Goal: Information Seeking & Learning: Learn about a topic

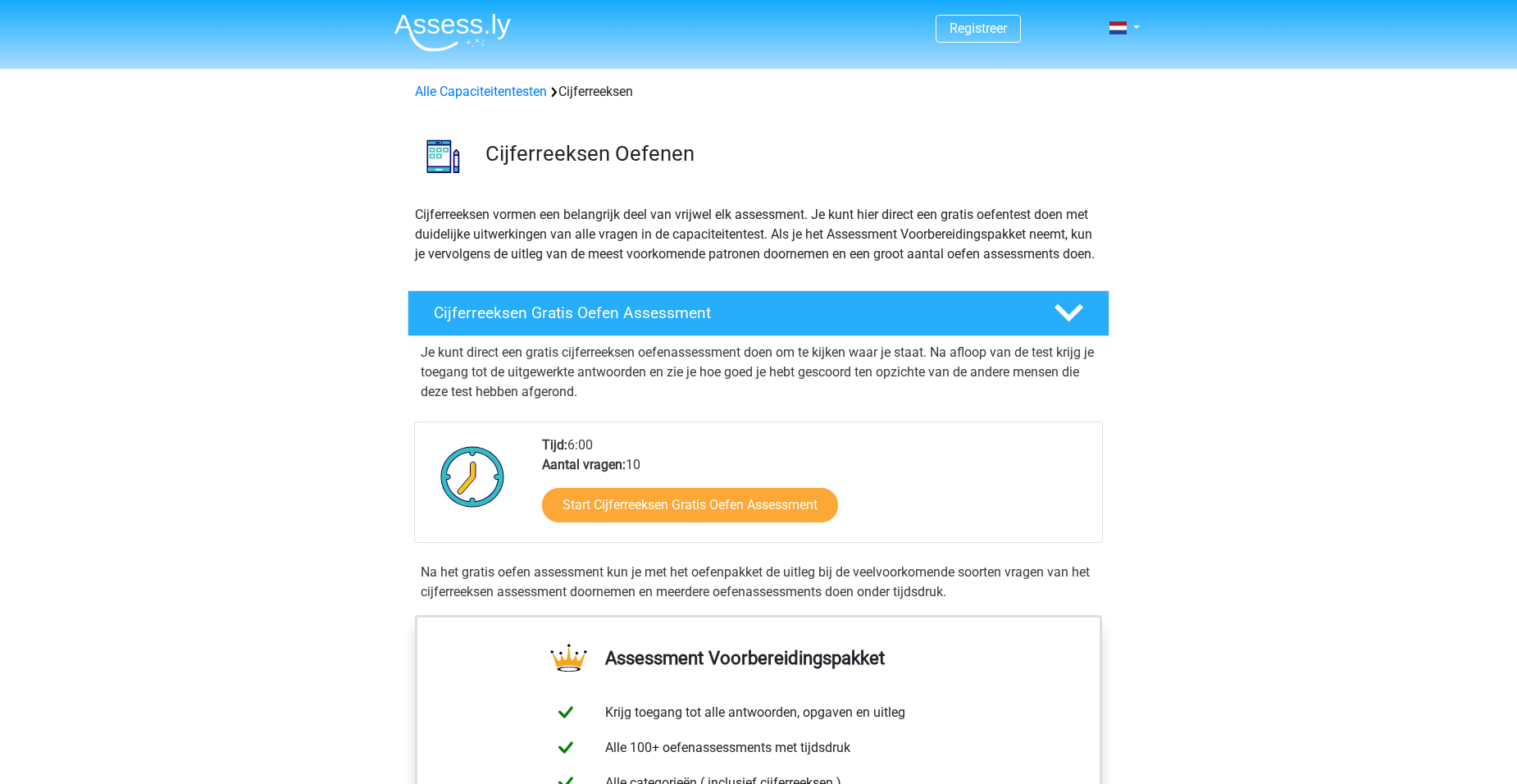
scroll to position [82, 0]
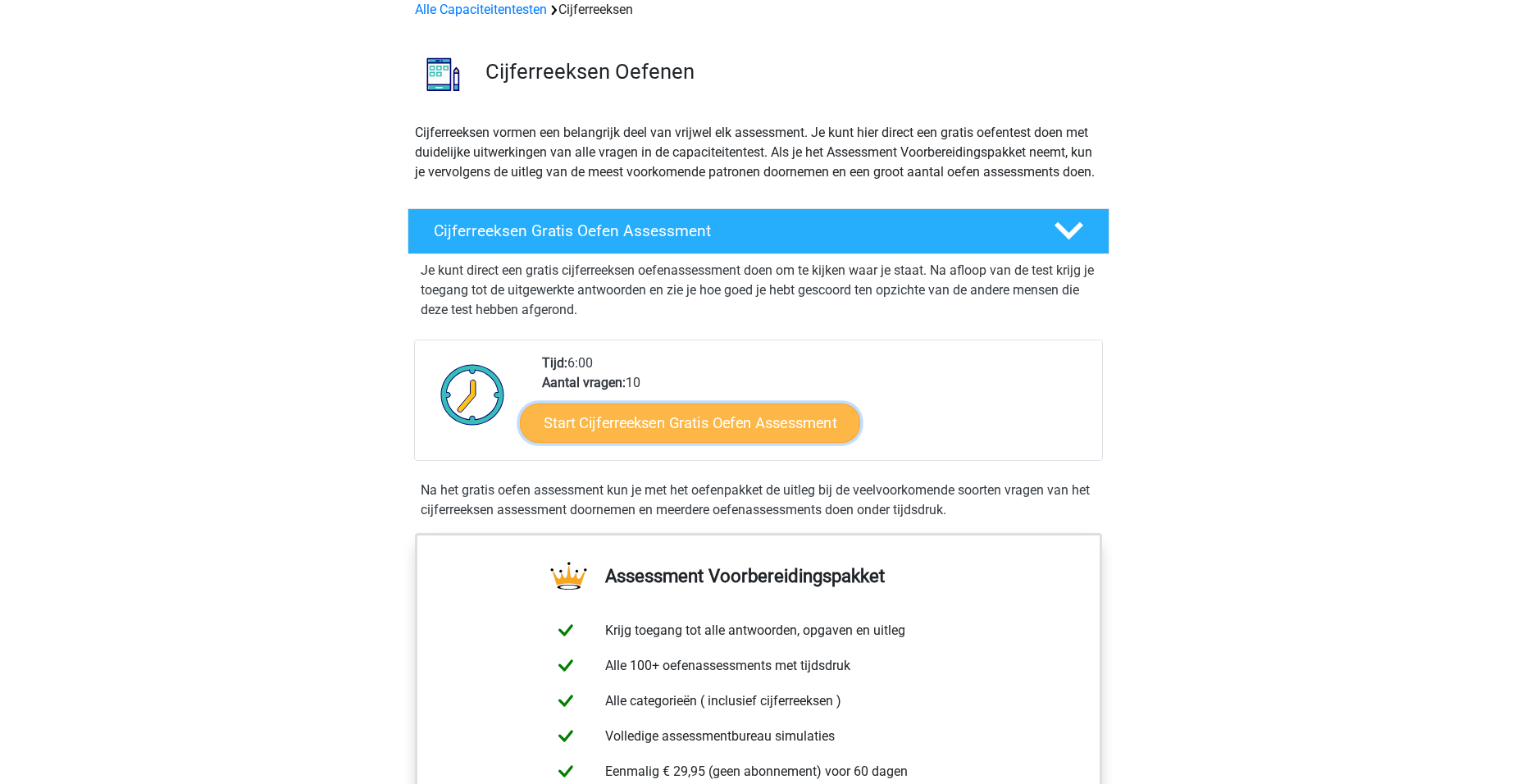
click at [679, 442] on link "Start Cijferreeksen Gratis Oefen Assessment" at bounding box center [689, 423] width 341 height 40
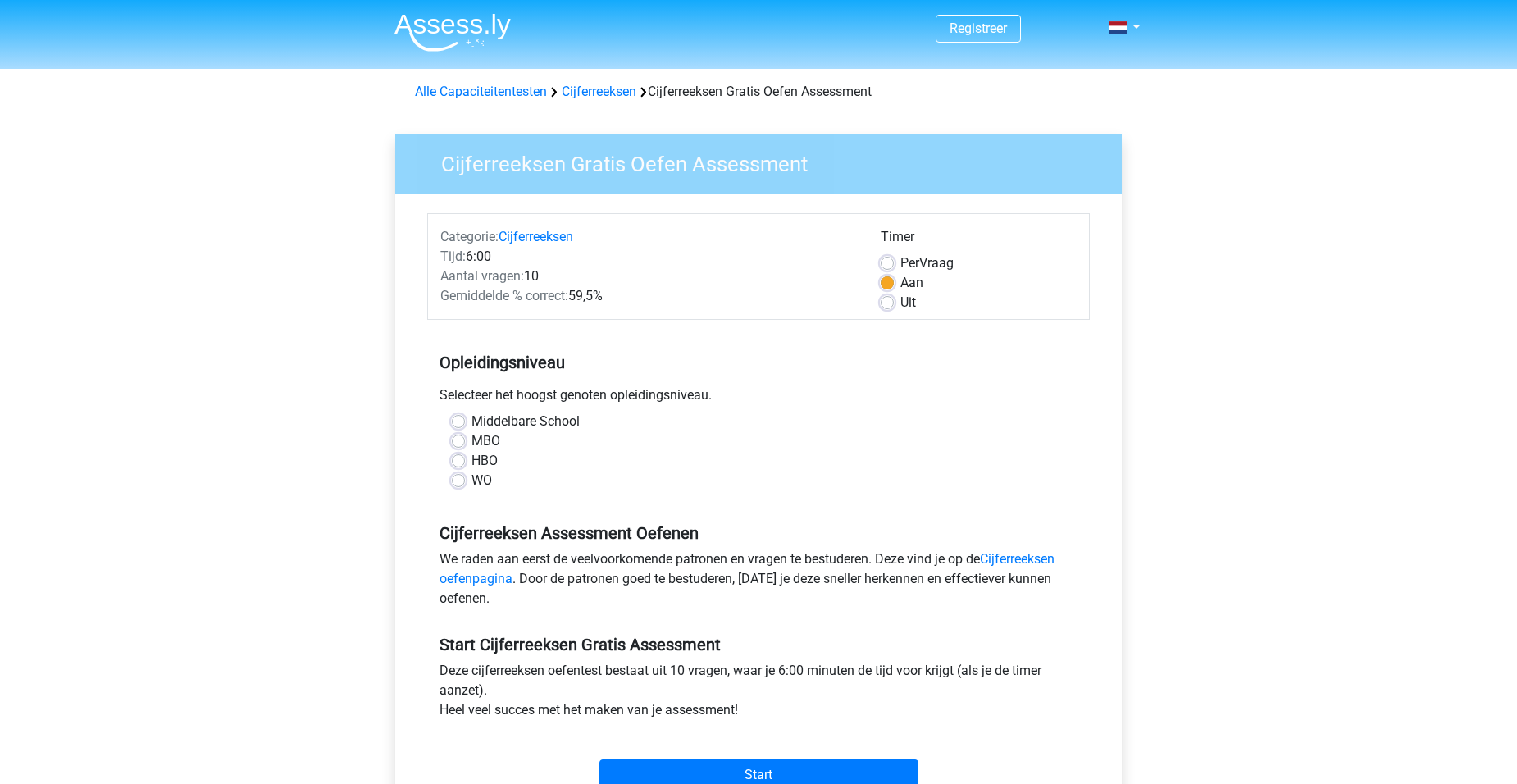
click at [491, 459] on label "HBO" at bounding box center [484, 461] width 26 height 20
click at [465, 459] on input "HBO" at bounding box center [458, 459] width 14 height 16
radio input "true"
click at [914, 259] on span "Per" at bounding box center [910, 262] width 19 height 15
click at [894, 259] on input "Per Vraag" at bounding box center [887, 261] width 14 height 16
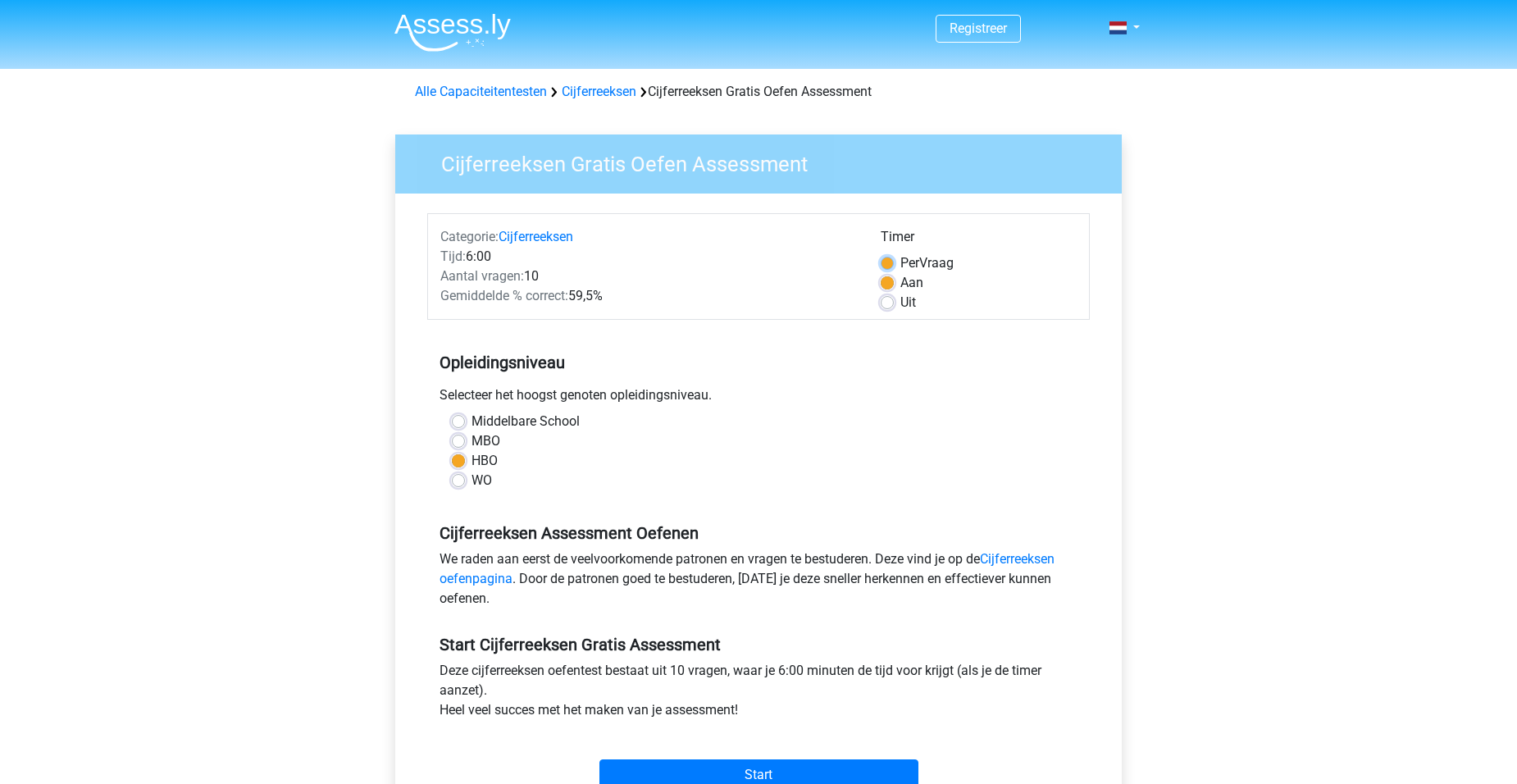
radio input "true"
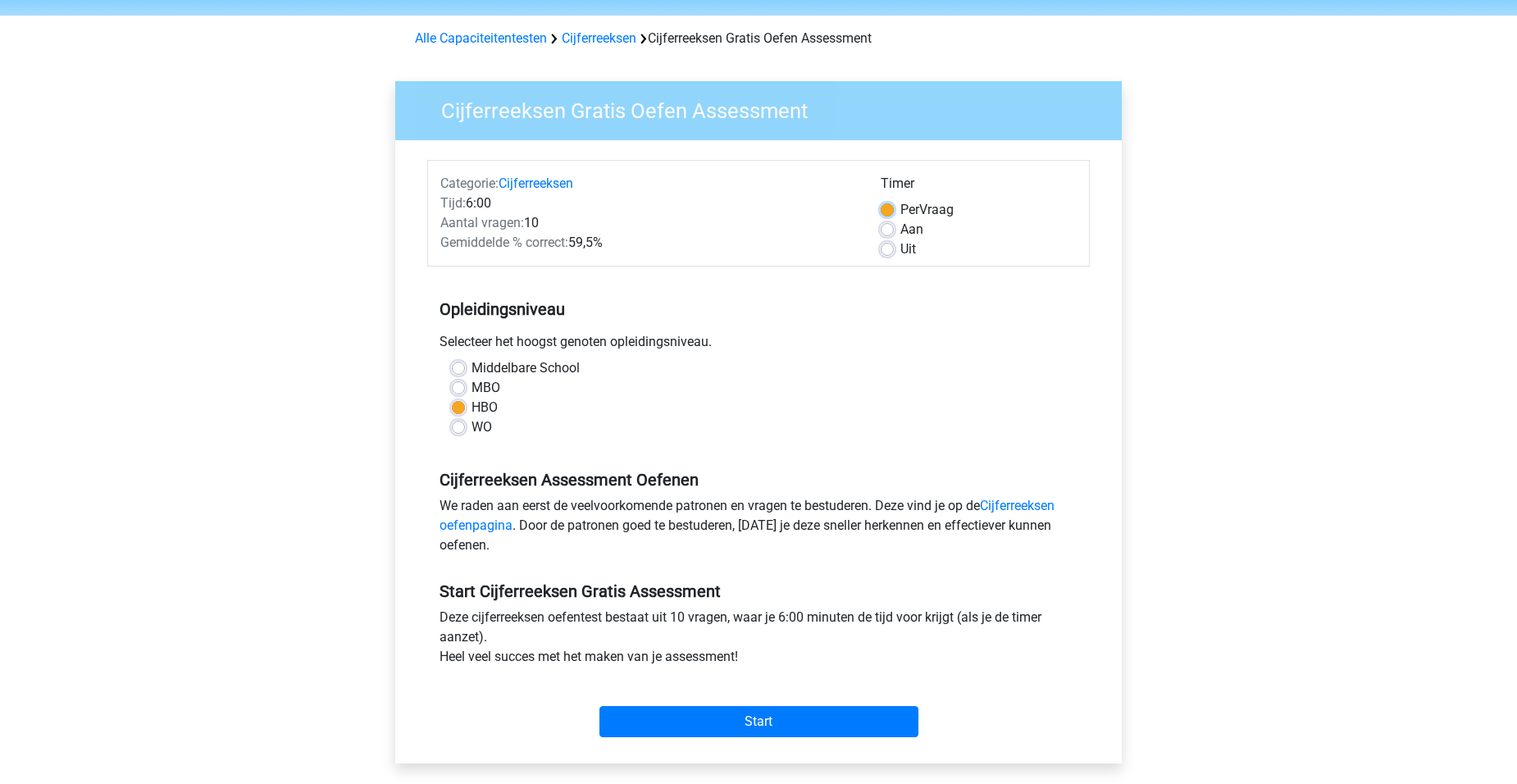
scroll to position [82, 0]
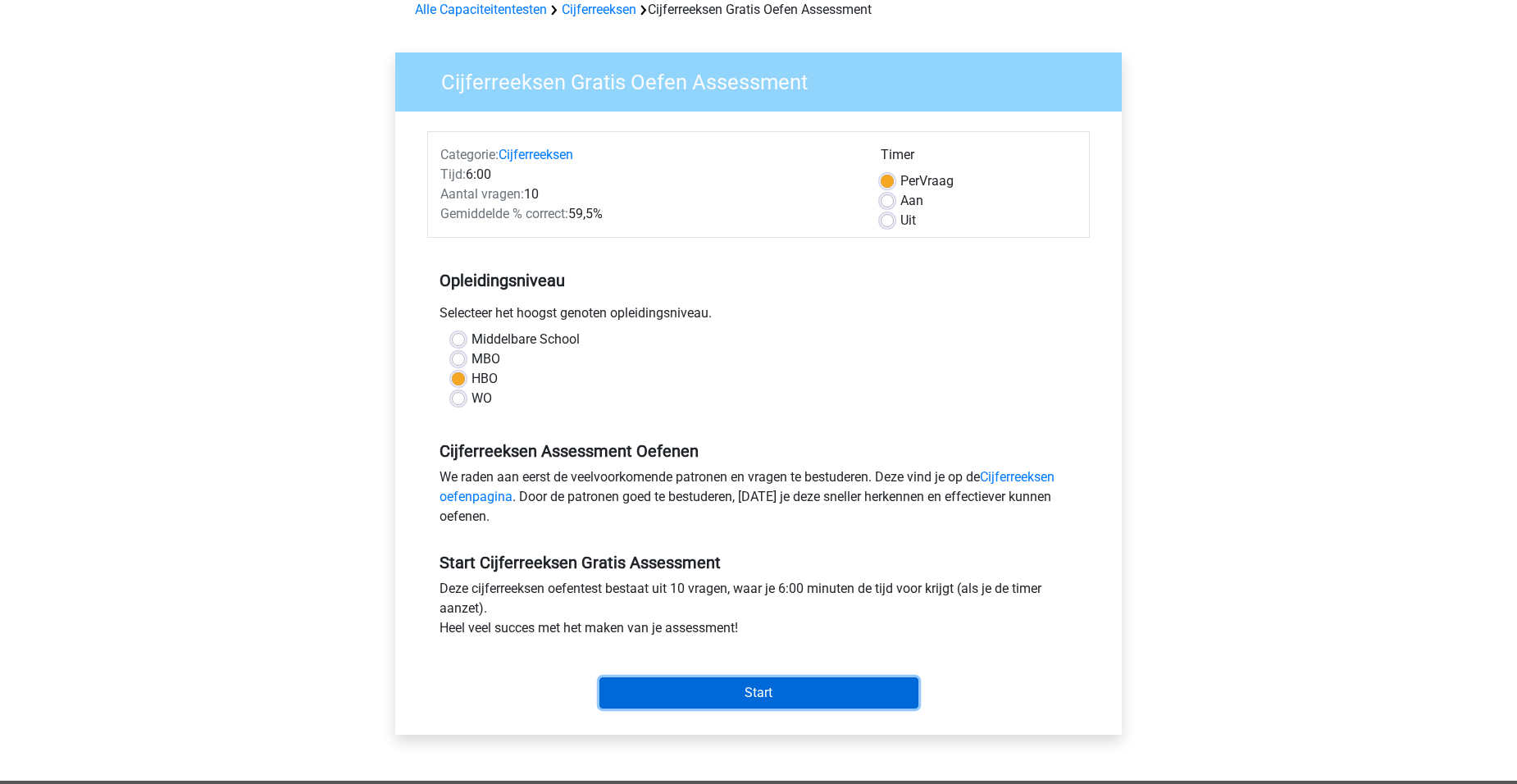
click at [776, 688] on input "Start" at bounding box center [759, 693] width 319 height 31
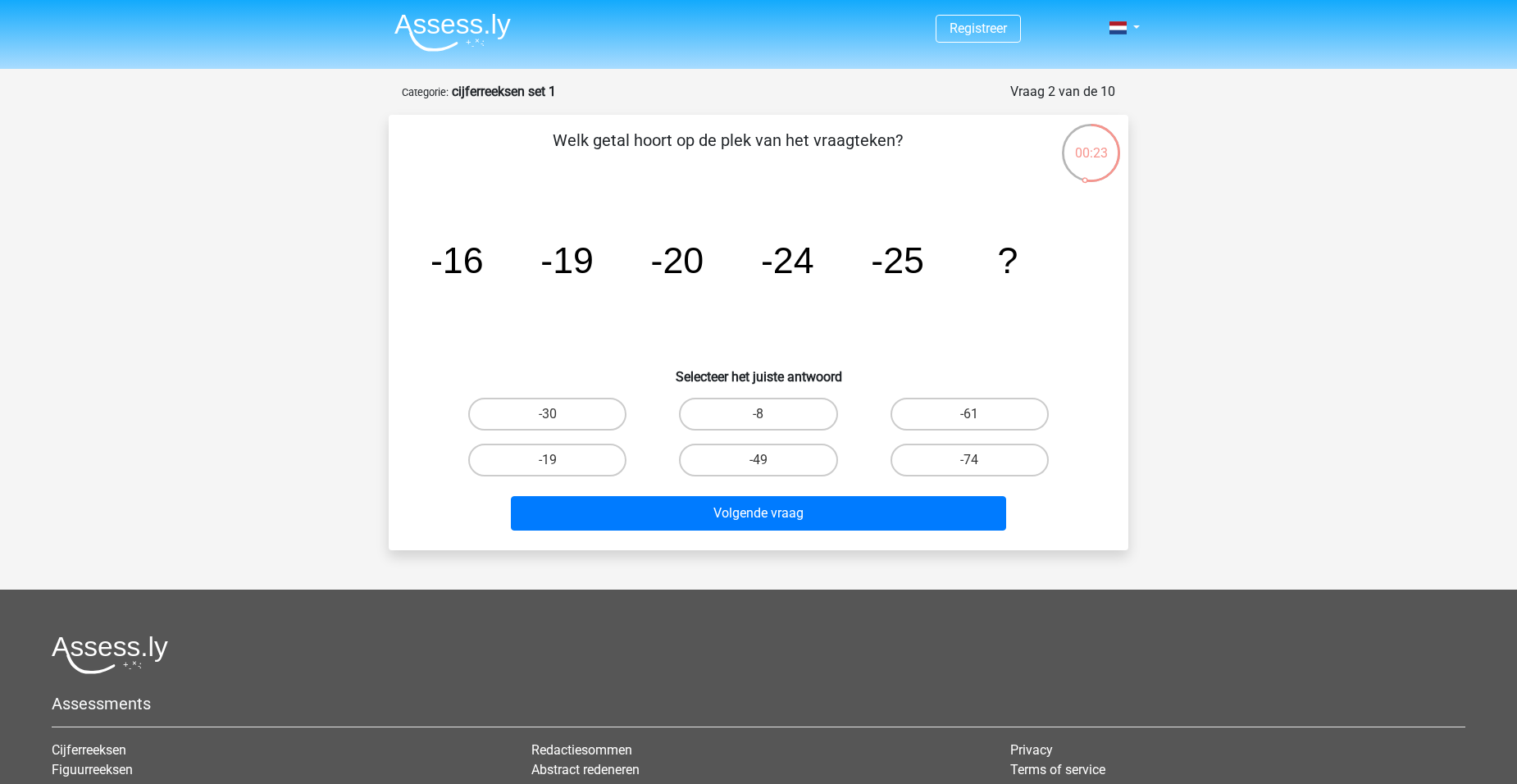
click at [548, 415] on input "-30" at bounding box center [553, 419] width 11 height 11
radio input "true"
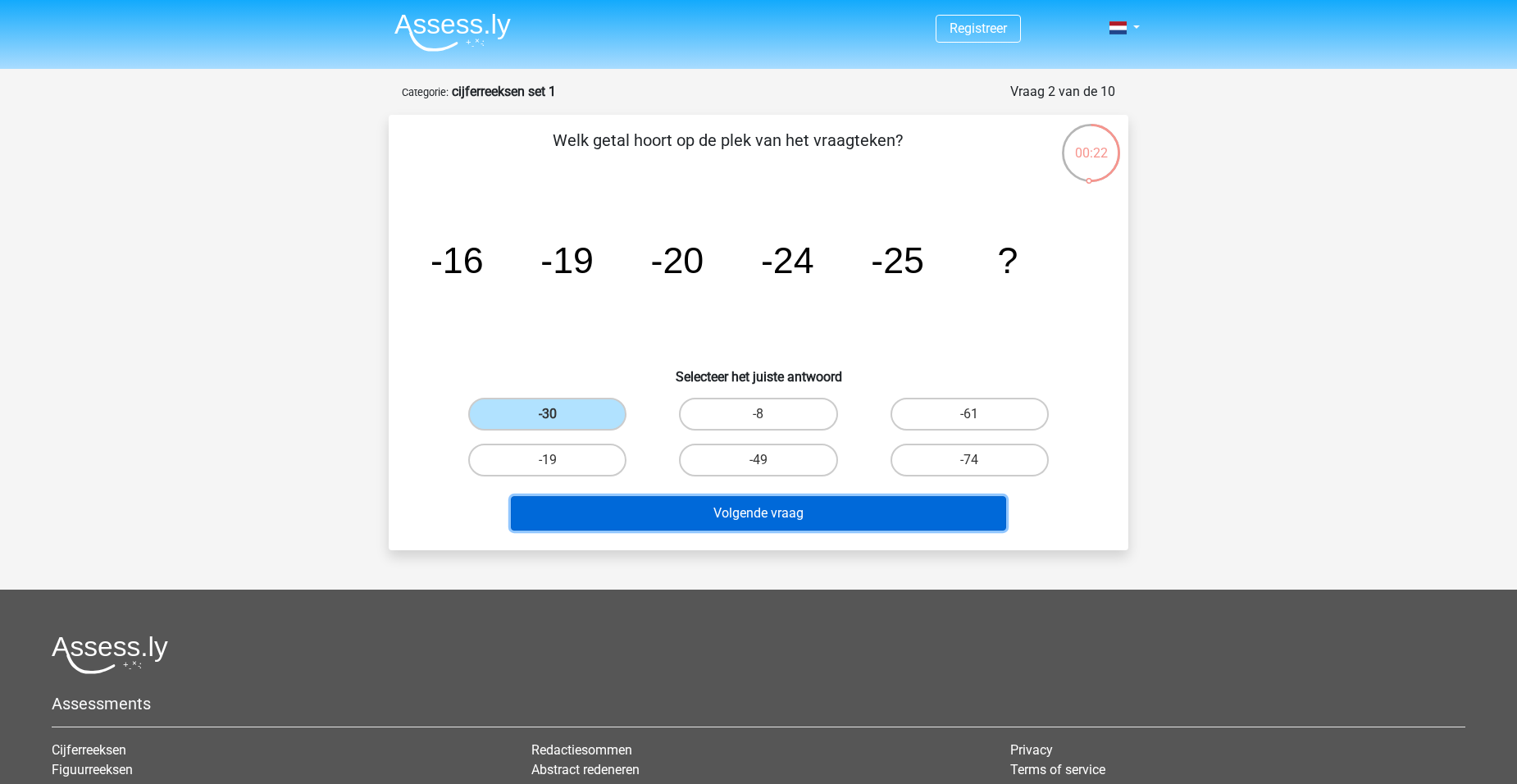
click at [768, 511] on button "Volgende vraag" at bounding box center [758, 513] width 496 height 34
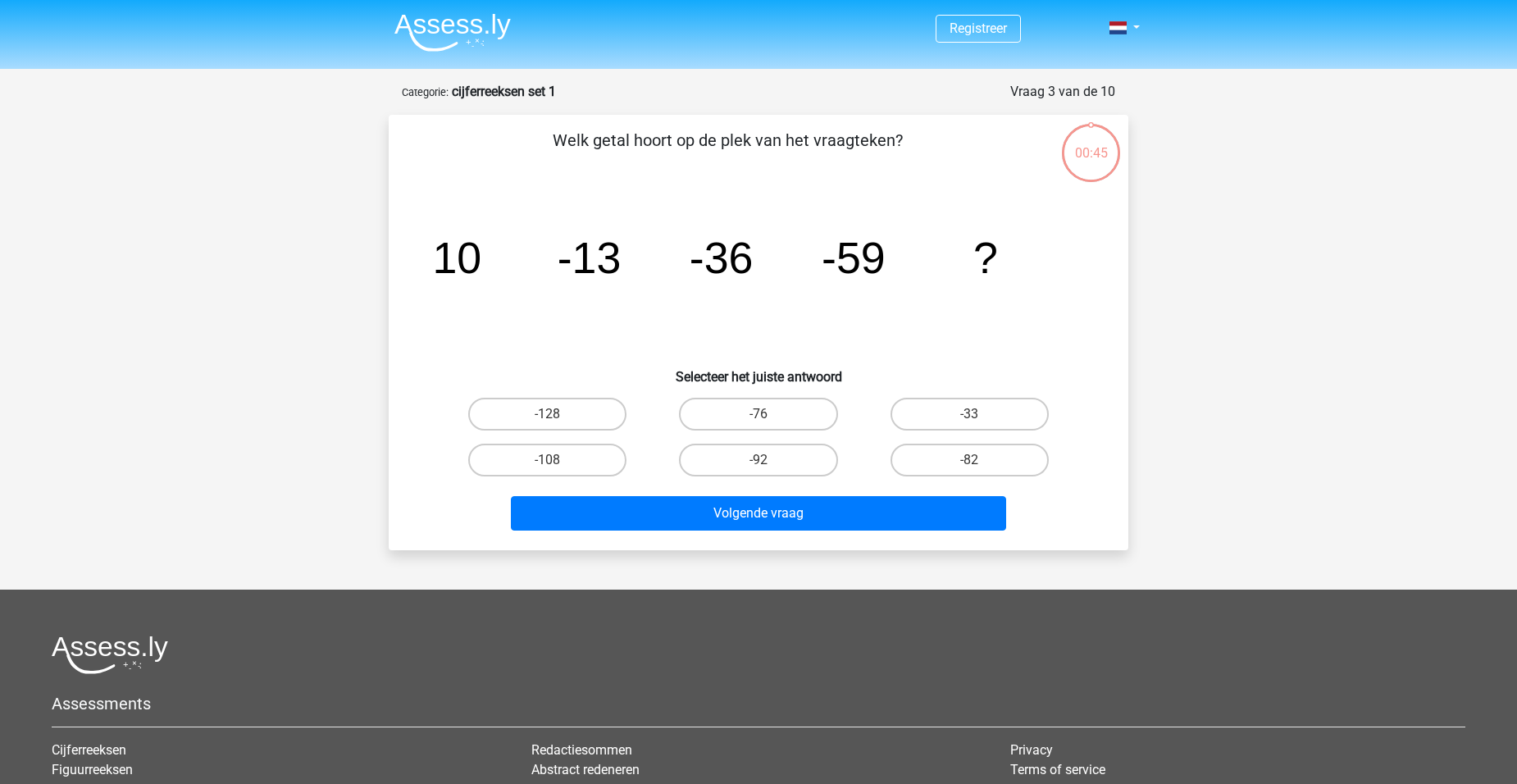
scroll to position [82, 0]
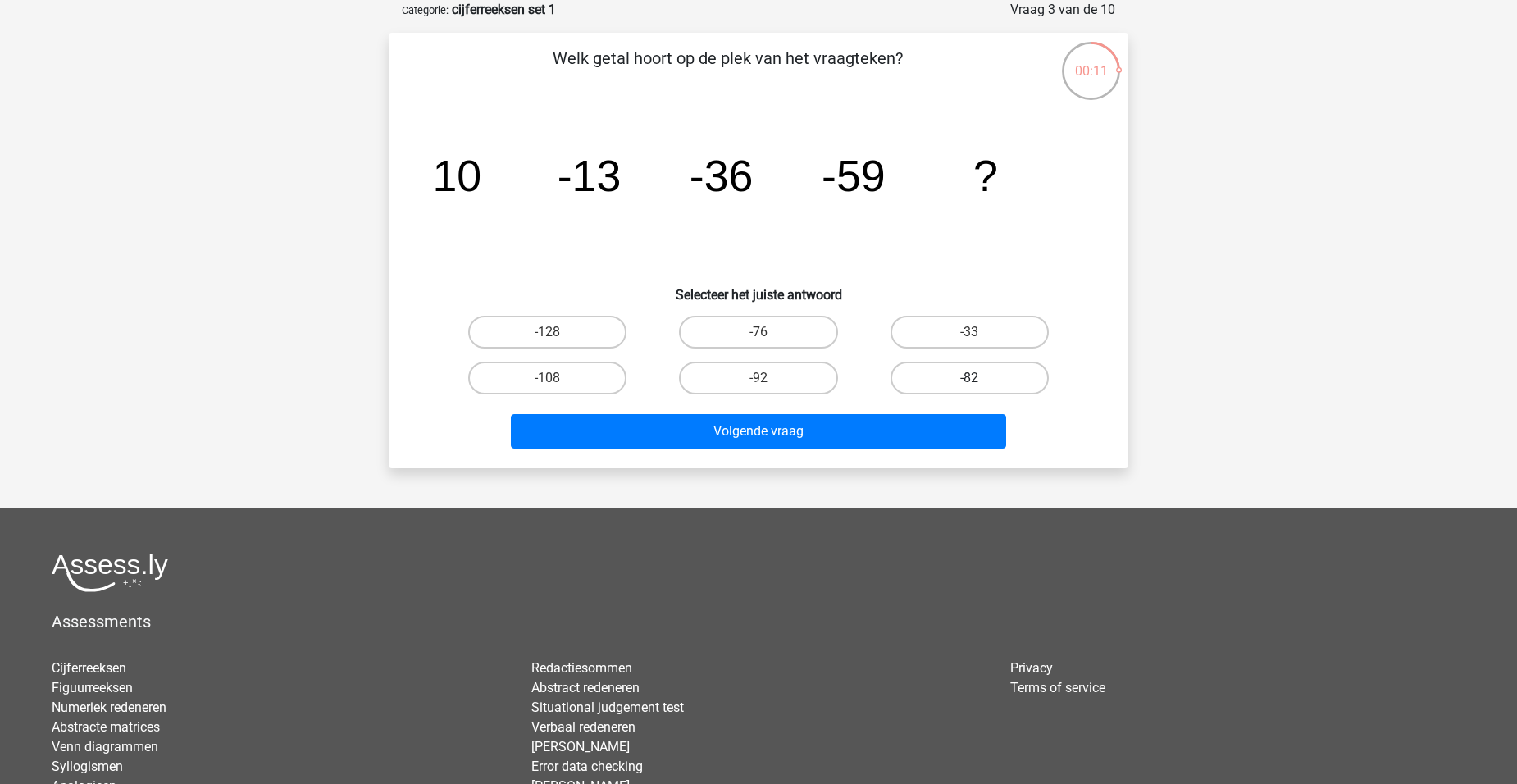
click at [1006, 374] on label "-82" at bounding box center [969, 378] width 158 height 33
click at [980, 378] on input "-82" at bounding box center [975, 383] width 11 height 11
radio input "true"
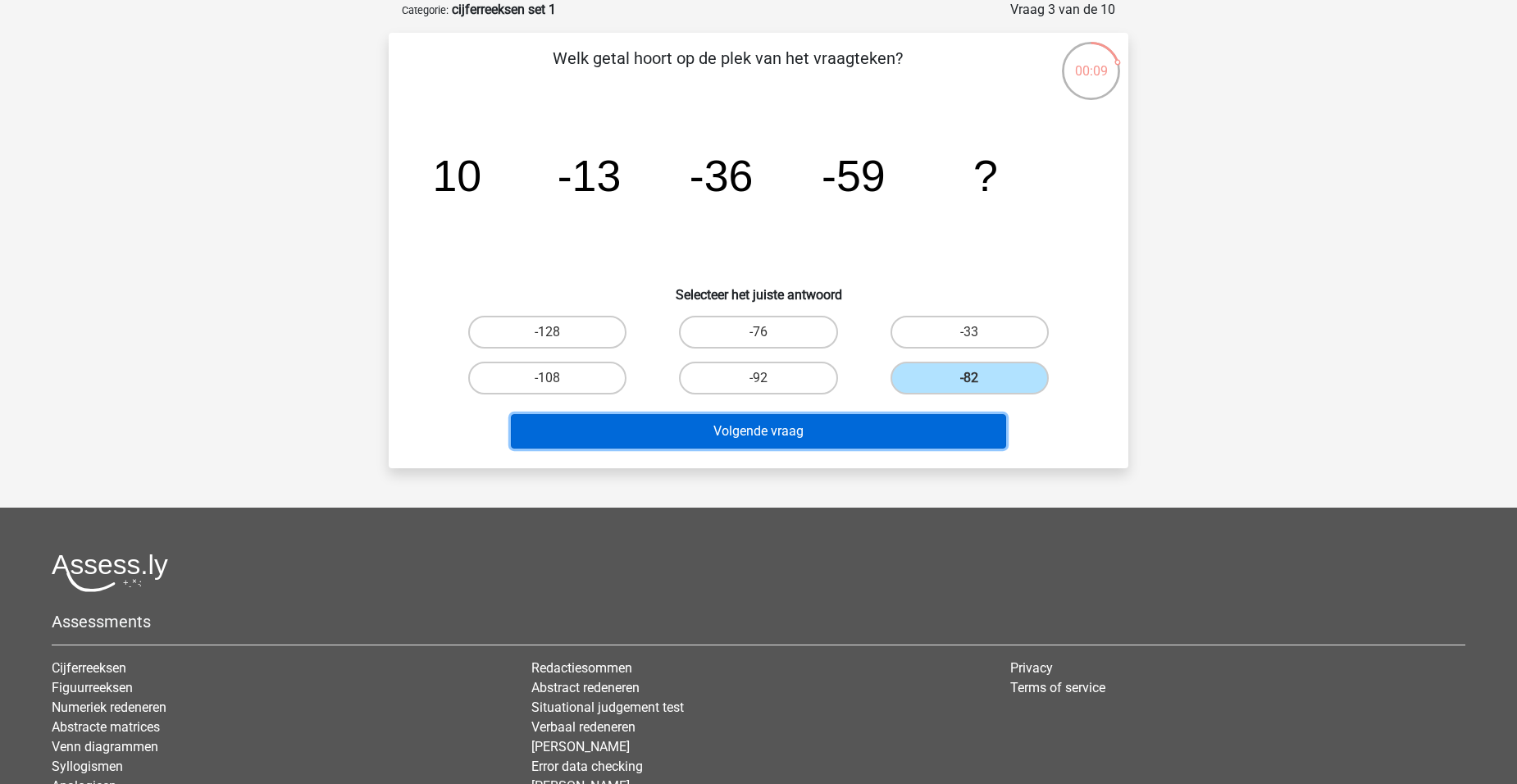
click at [844, 428] on button "Volgende vraag" at bounding box center [758, 431] width 496 height 34
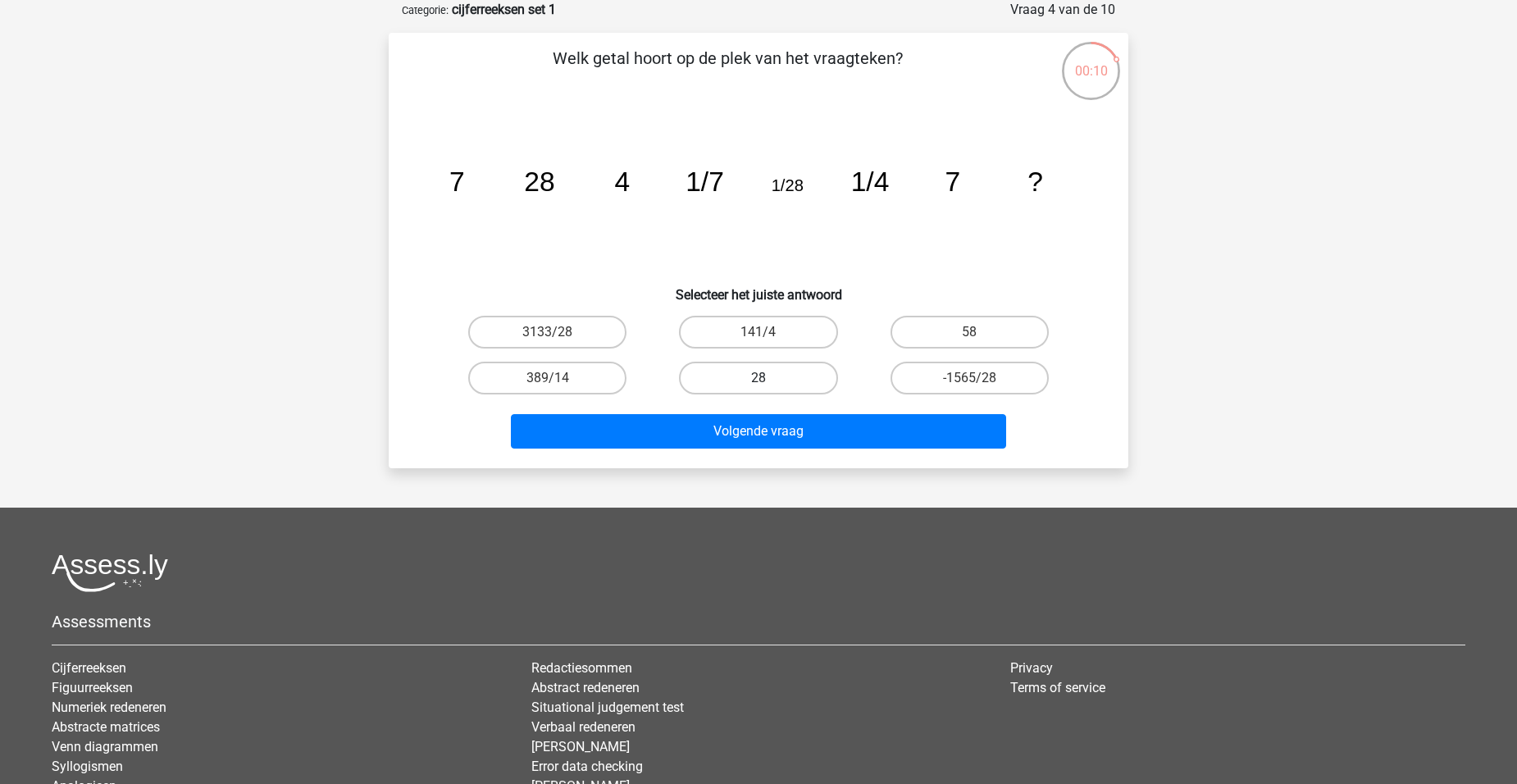
drag, startPoint x: 572, startPoint y: 327, endPoint x: 732, endPoint y: 382, distance: 169.2
click at [597, 334] on label "3133/28" at bounding box center [547, 331] width 158 height 33
click at [558, 334] on input "3133/28" at bounding box center [553, 338] width 11 height 11
radio input "true"
click at [740, 375] on label "28" at bounding box center [758, 378] width 158 height 33
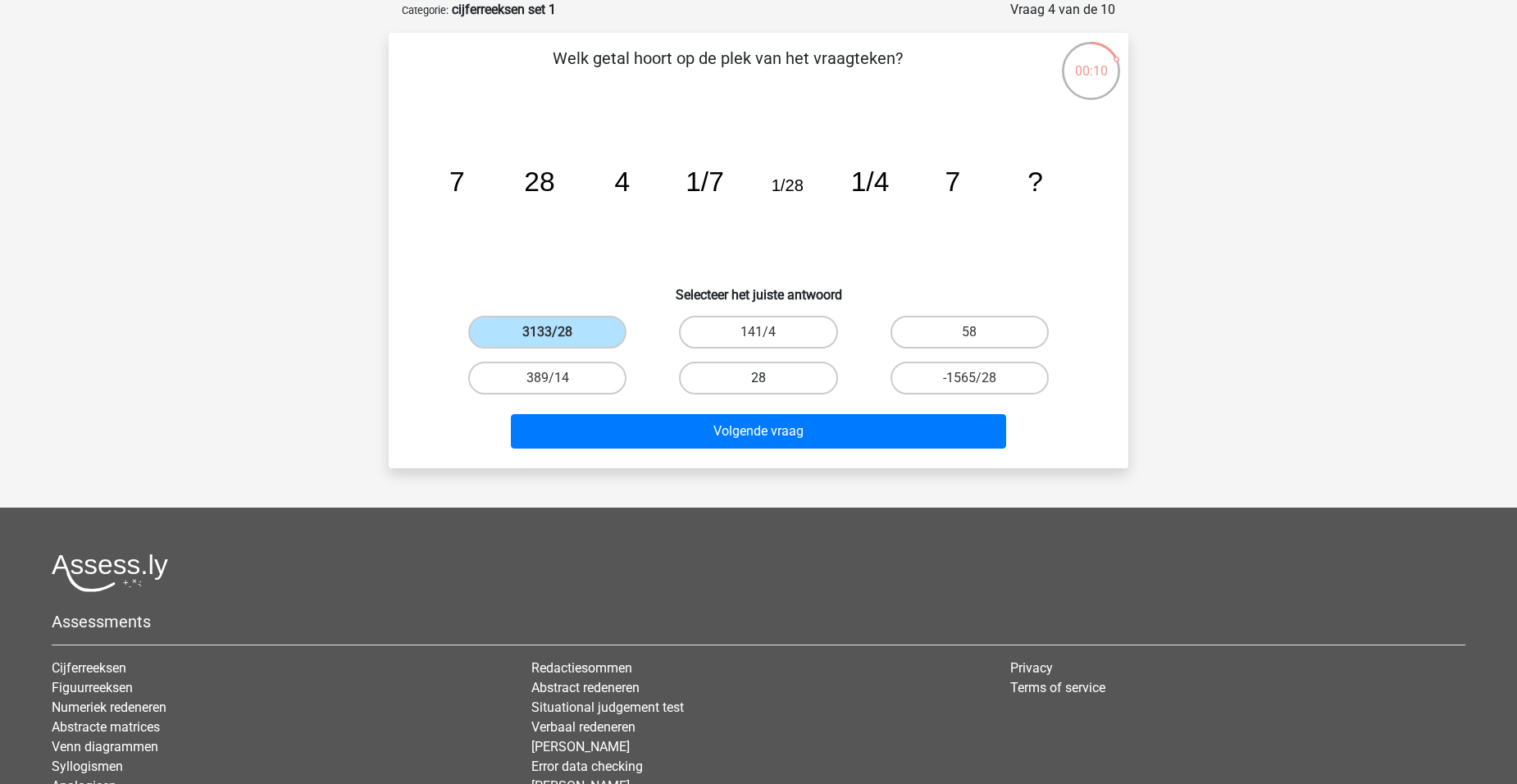
click at [759, 378] on input "28" at bounding box center [764, 383] width 11 height 11
radio input "true"
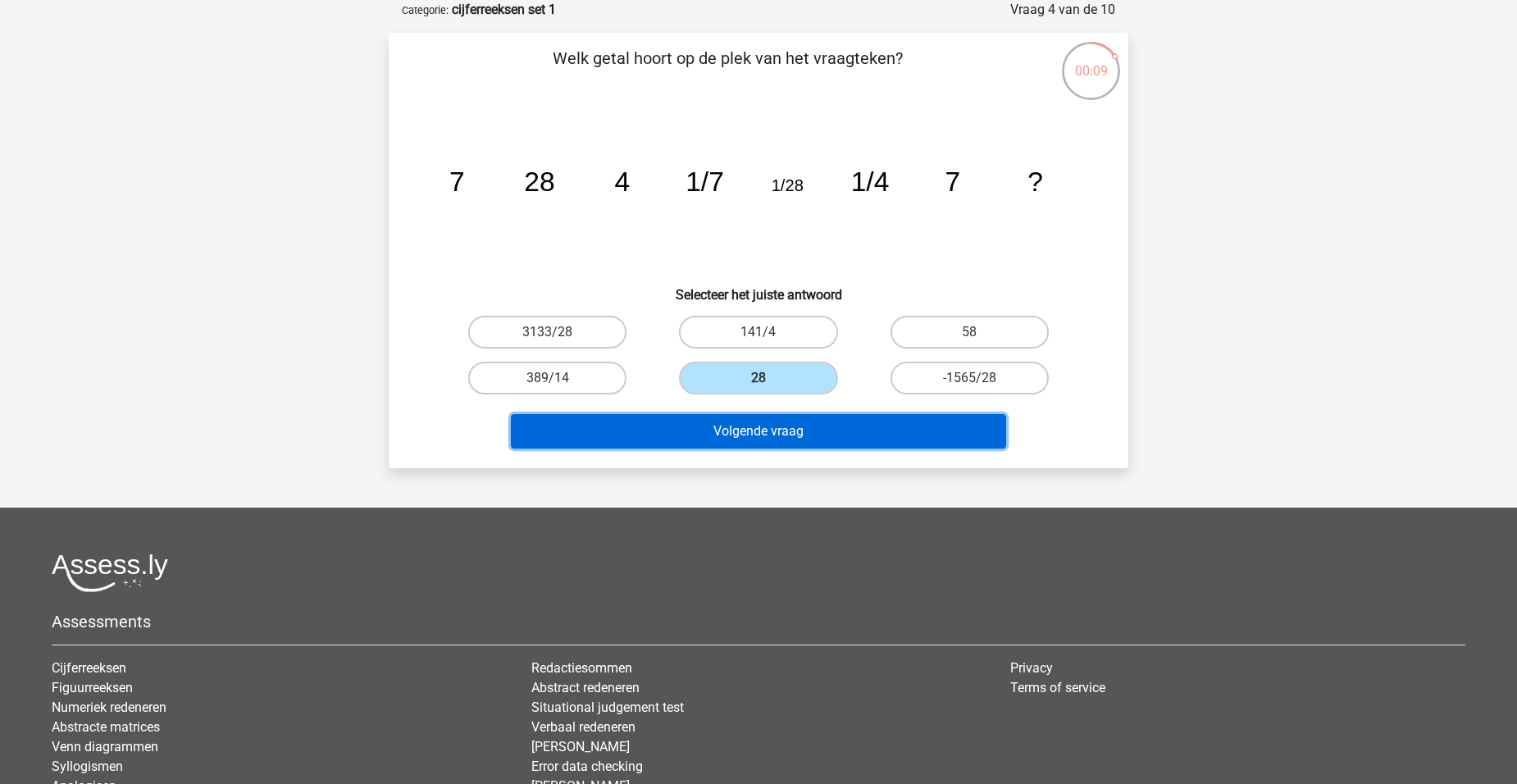
click at [789, 425] on button "Volgende vraag" at bounding box center [758, 431] width 496 height 34
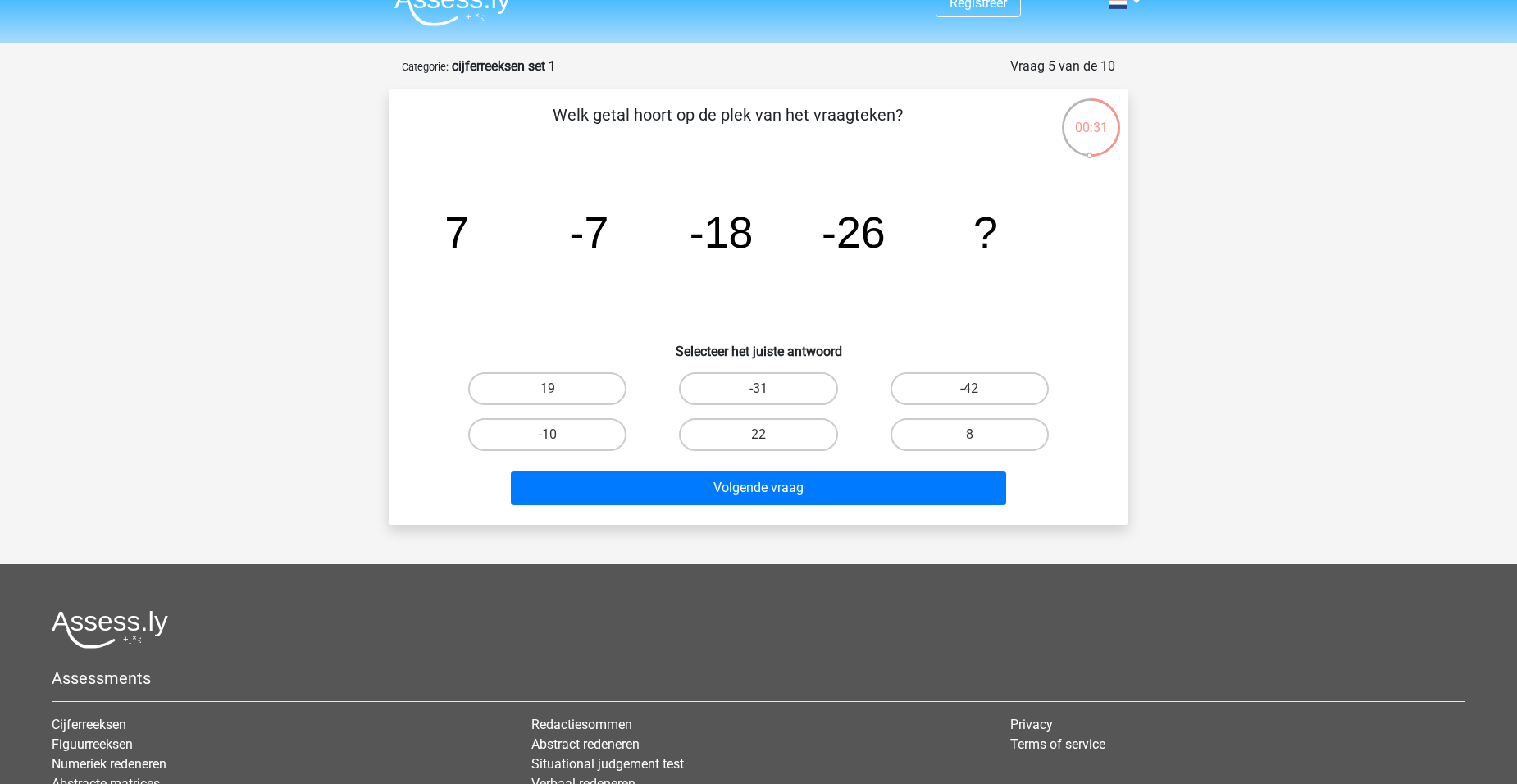
scroll to position [0, 0]
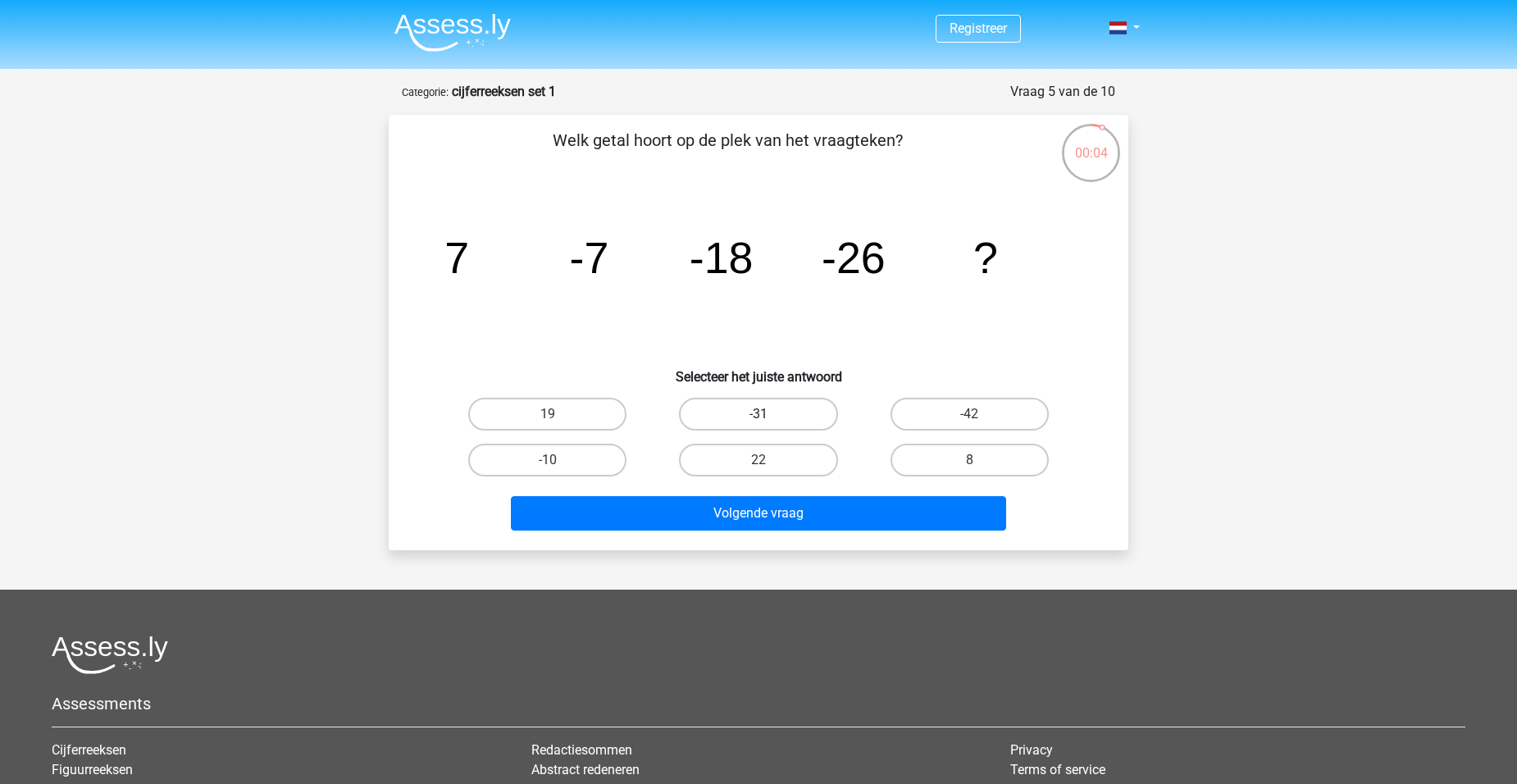
click at [777, 409] on label "-31" at bounding box center [758, 414] width 158 height 33
click at [769, 414] on input "-31" at bounding box center [764, 419] width 11 height 11
radio input "true"
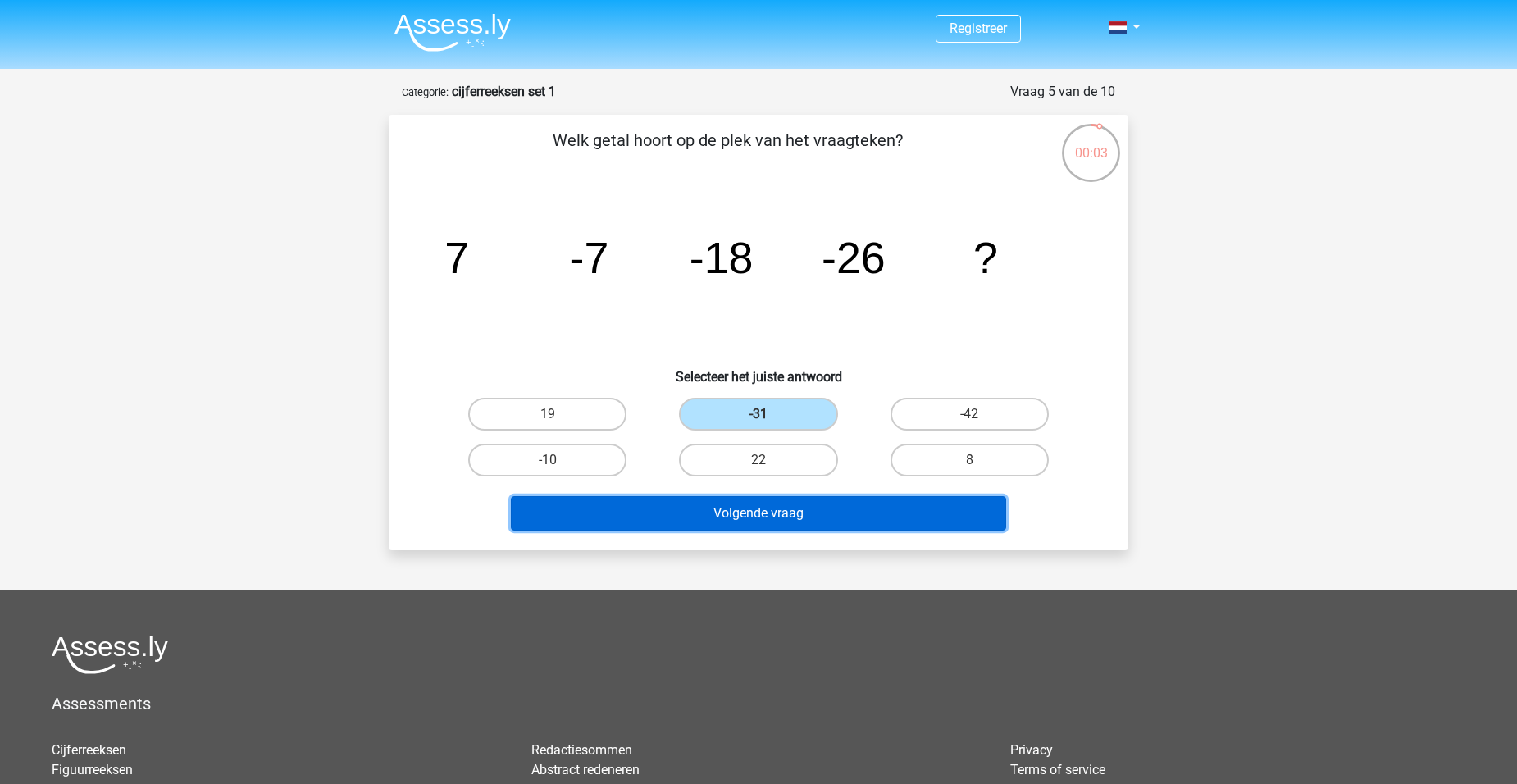
click at [829, 520] on button "Volgende vraag" at bounding box center [758, 513] width 496 height 34
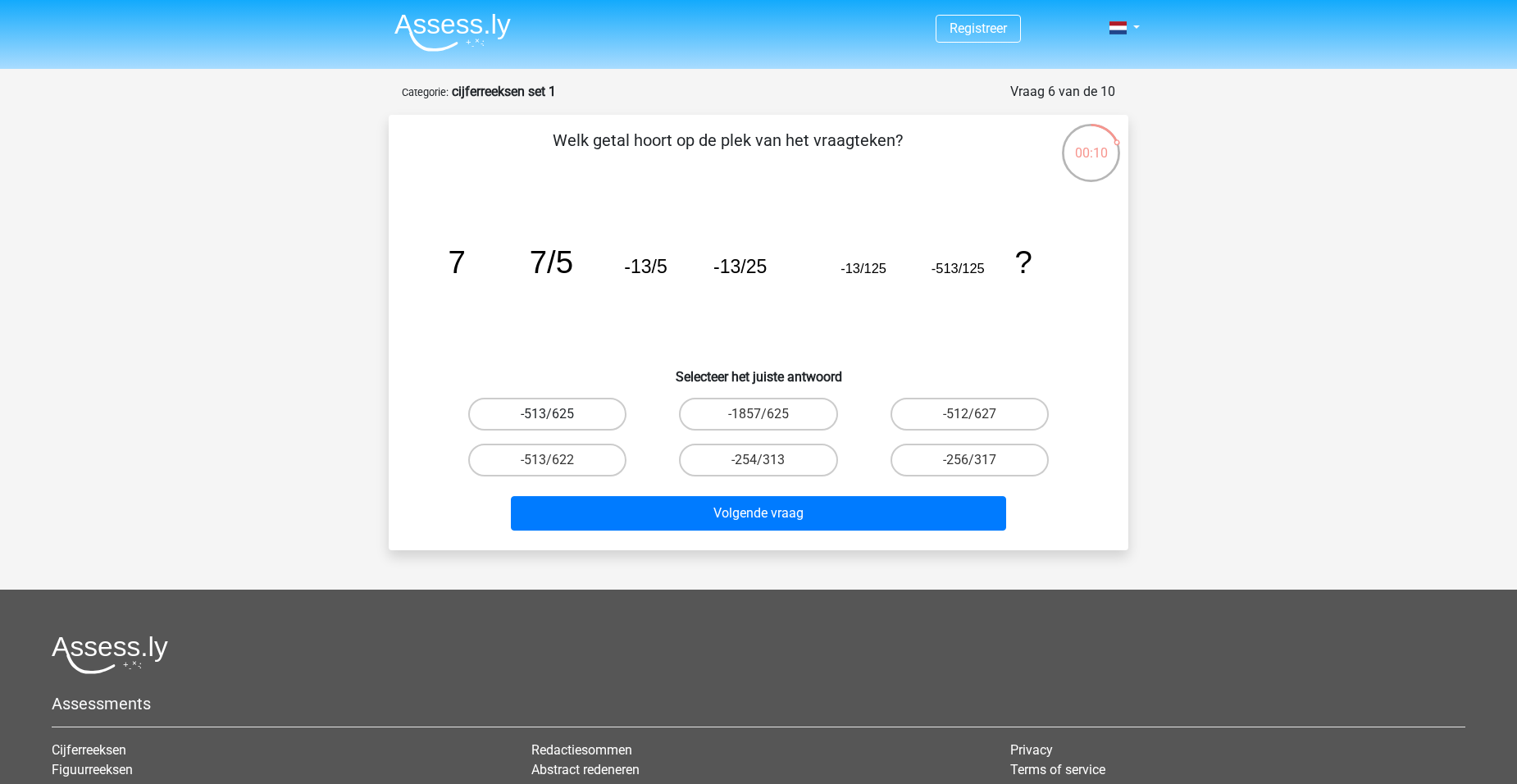
drag, startPoint x: 580, startPoint y: 410, endPoint x: 640, endPoint y: 466, distance: 82.1
click at [580, 411] on label "-513/625" at bounding box center [547, 414] width 158 height 33
click at [558, 414] on input "-513/625" at bounding box center [553, 419] width 11 height 11
radio input "true"
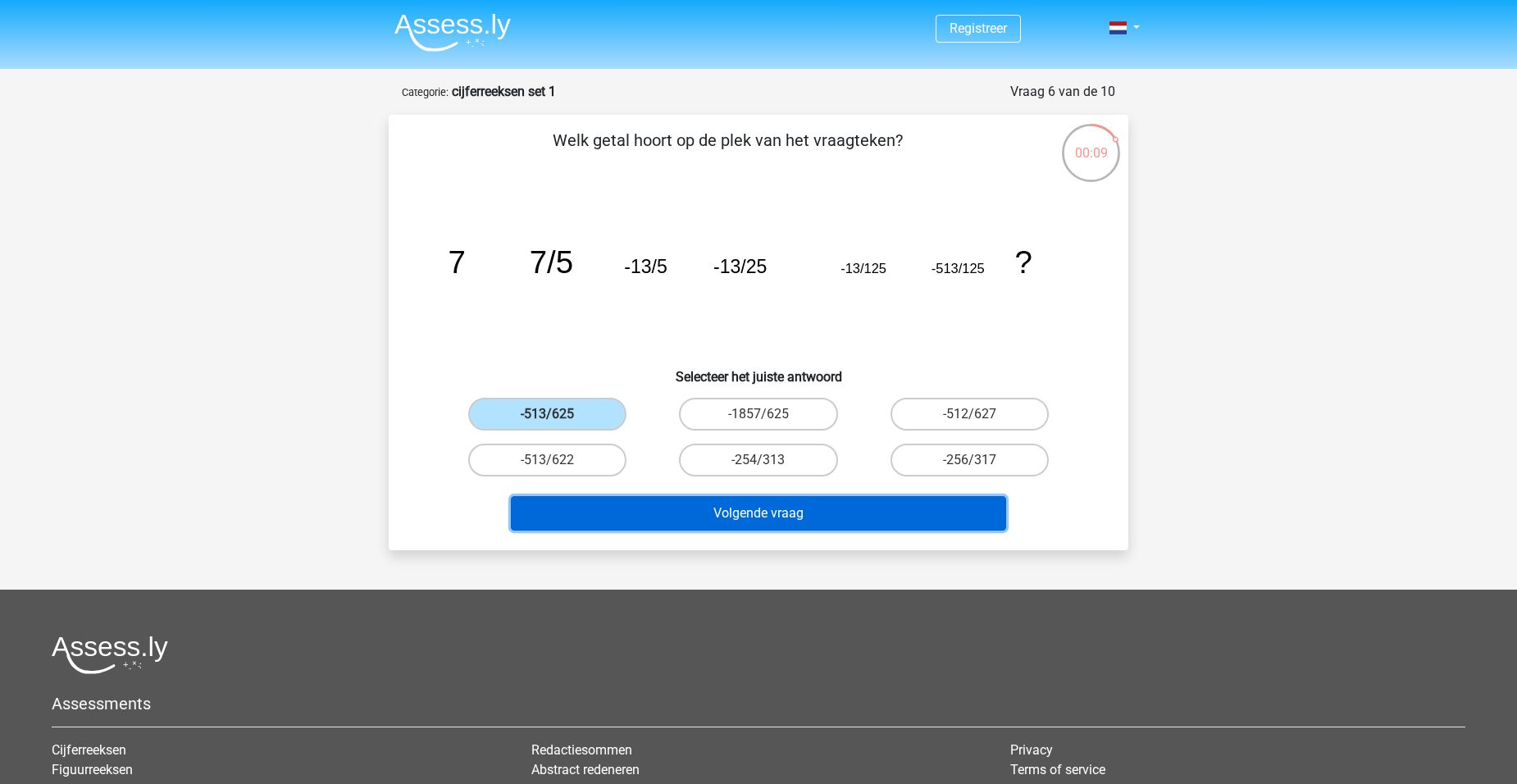
click at [719, 504] on button "Volgende vraag" at bounding box center [758, 513] width 496 height 34
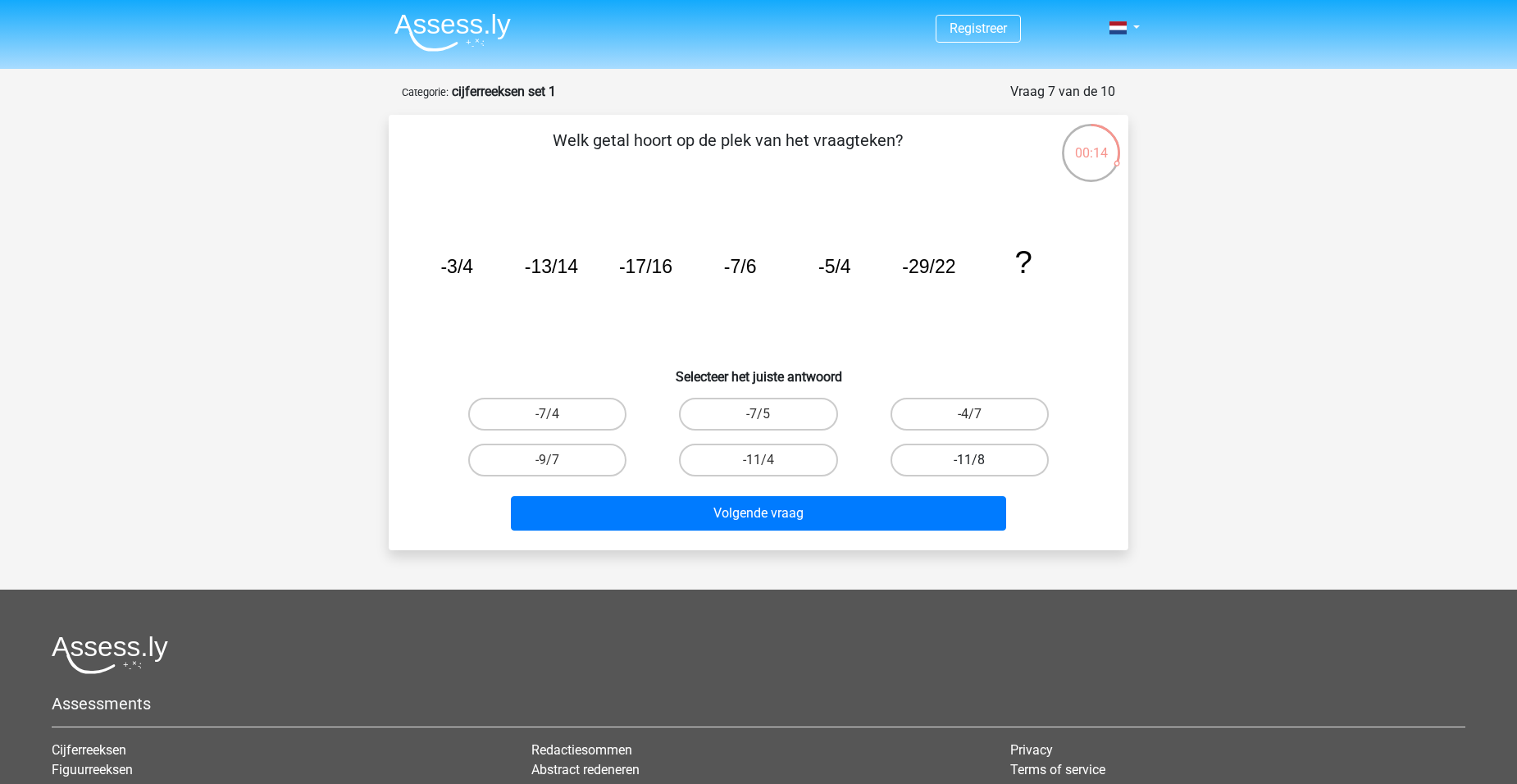
click at [955, 468] on label "-11/8" at bounding box center [969, 460] width 158 height 33
click at [969, 468] on input "-11/8" at bounding box center [975, 465] width 11 height 11
radio input "true"
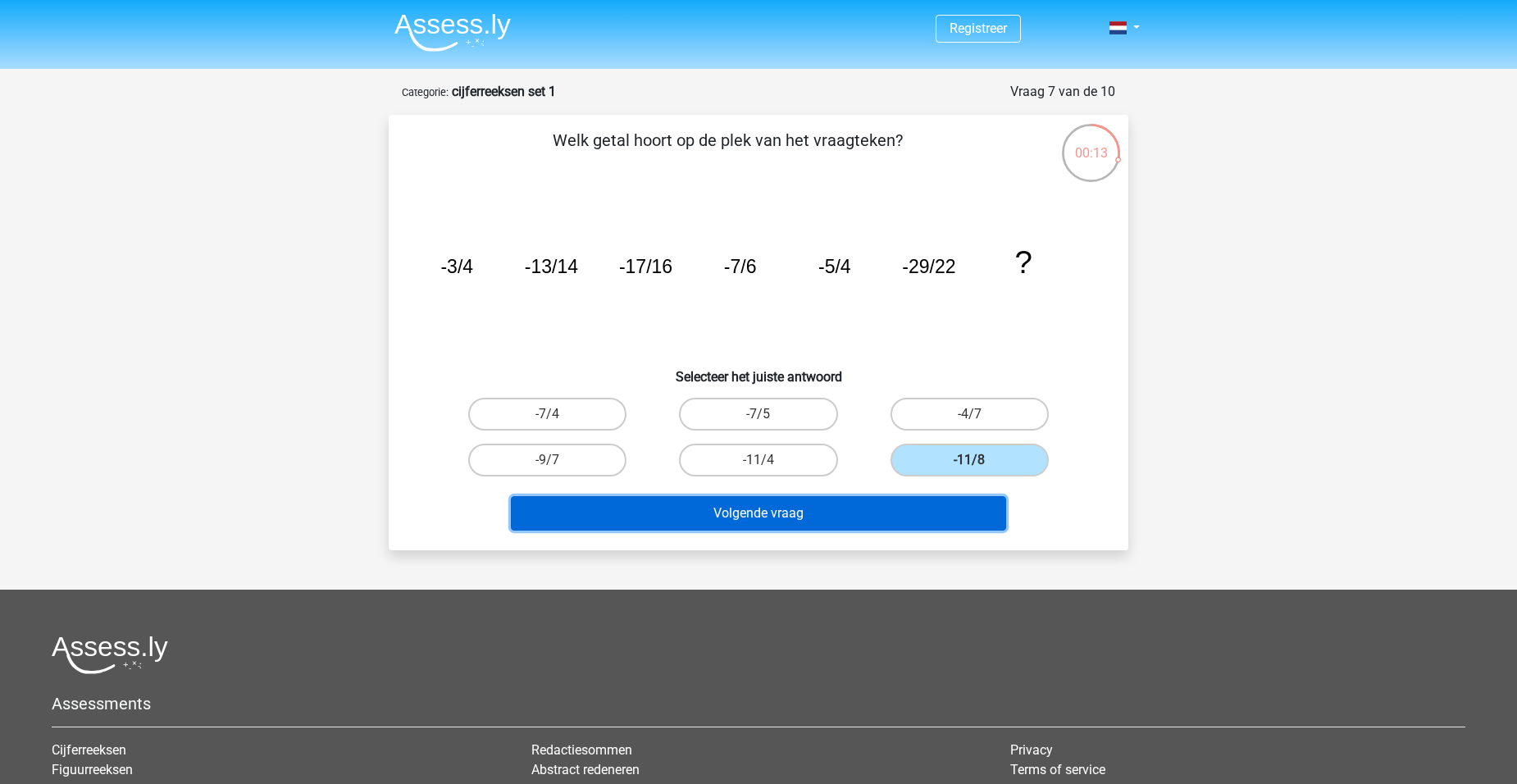
click at [909, 511] on button "Volgende vraag" at bounding box center [758, 513] width 496 height 34
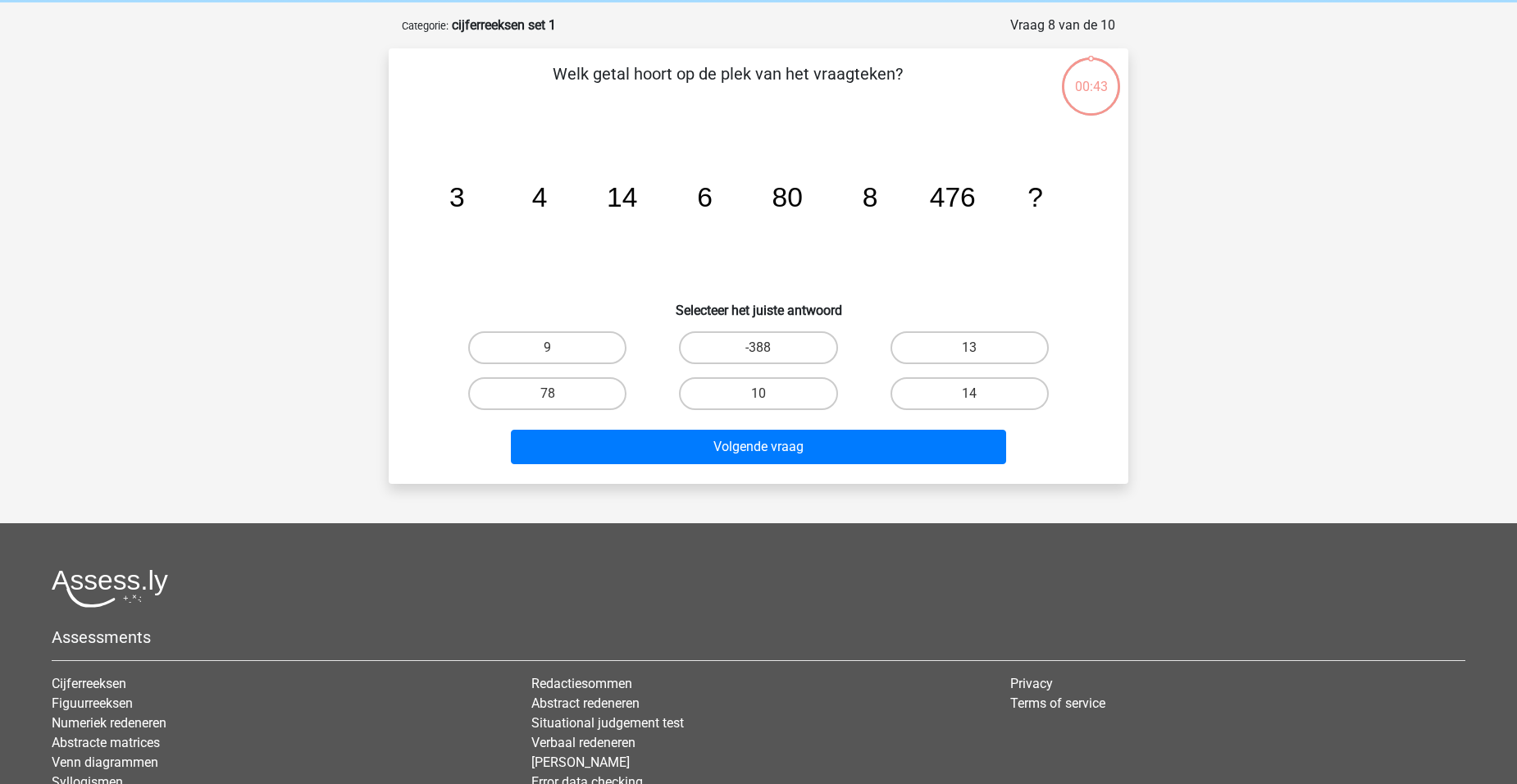
scroll to position [82, 0]
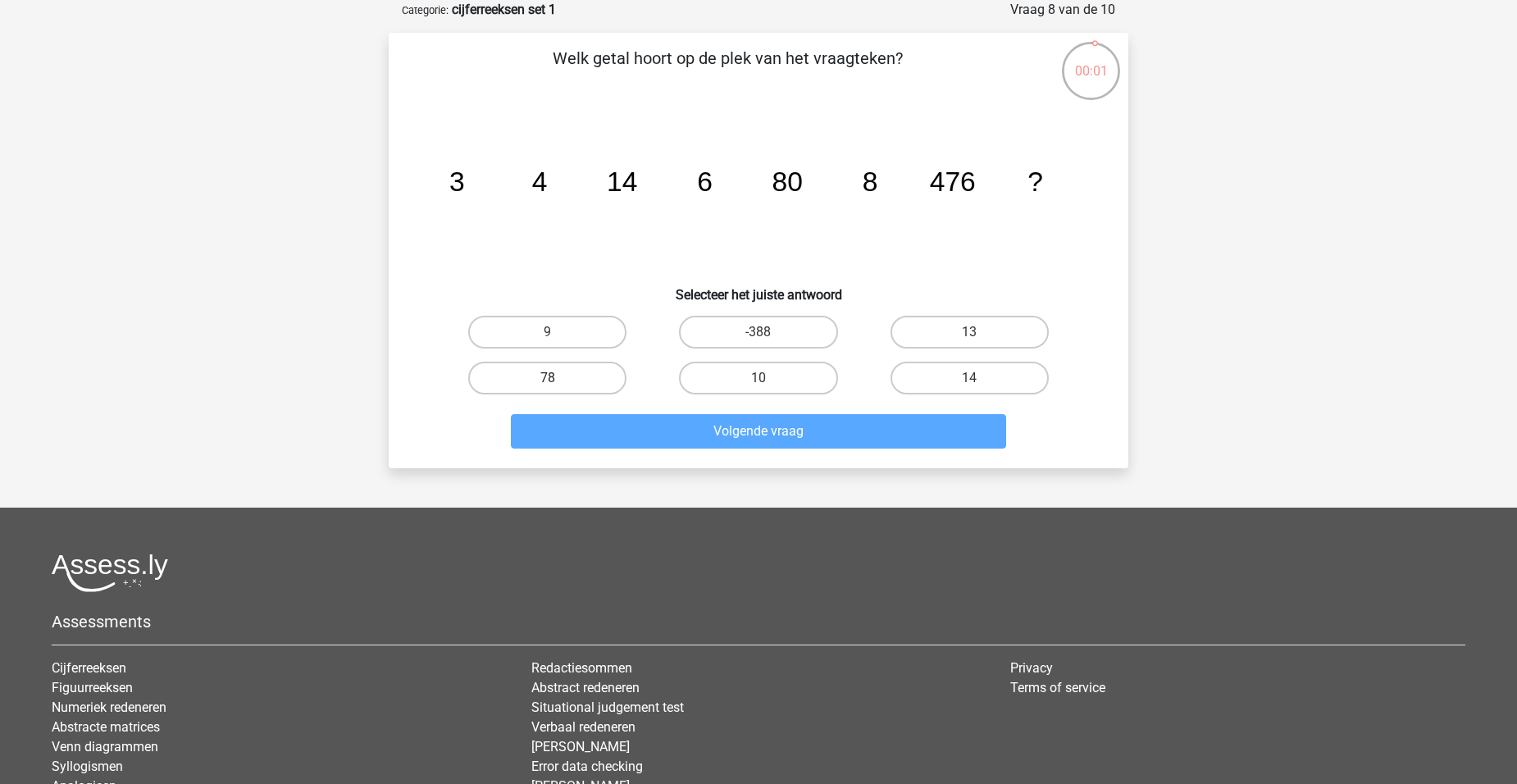
click at [546, 386] on label "78" at bounding box center [547, 378] width 158 height 33
click at [548, 386] on input "78" at bounding box center [553, 383] width 11 height 11
radio input "true"
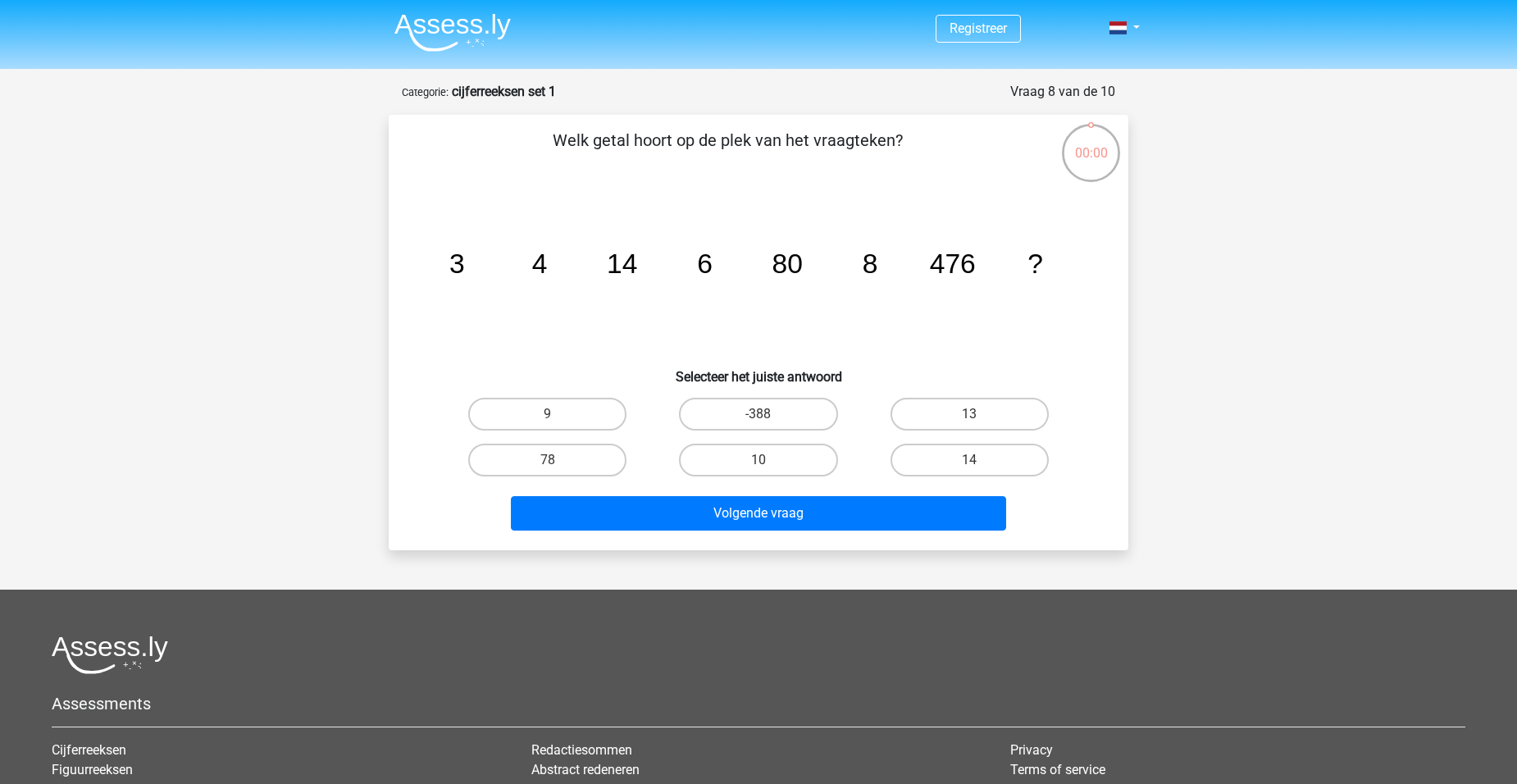
scroll to position [82, 0]
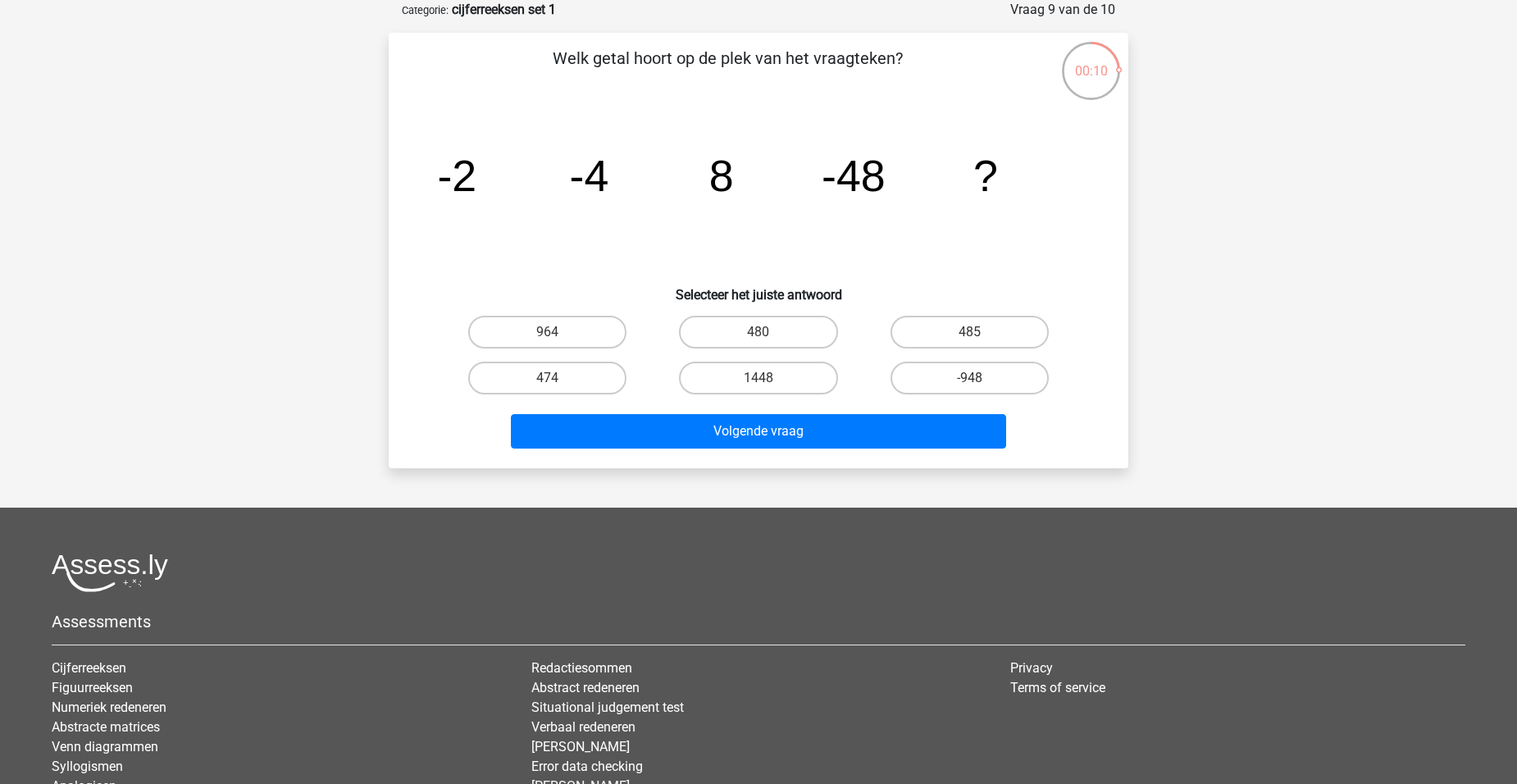
drag, startPoint x: 729, startPoint y: 334, endPoint x: 740, endPoint y: 350, distance: 19.4
click at [730, 334] on label "480" at bounding box center [758, 331] width 158 height 33
click at [759, 334] on input "480" at bounding box center [764, 338] width 11 height 11
radio input "true"
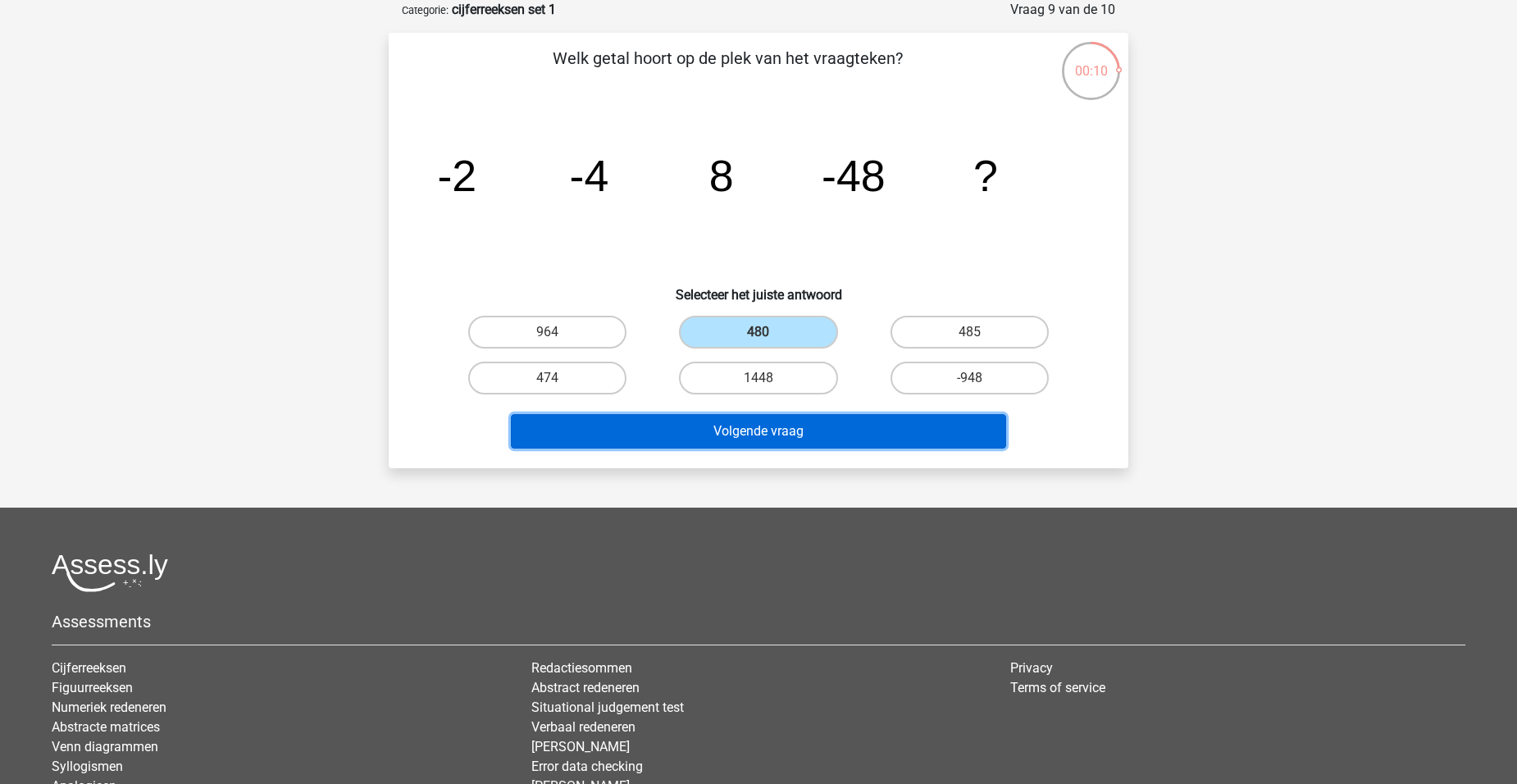
click at [751, 434] on button "Volgende vraag" at bounding box center [758, 431] width 496 height 34
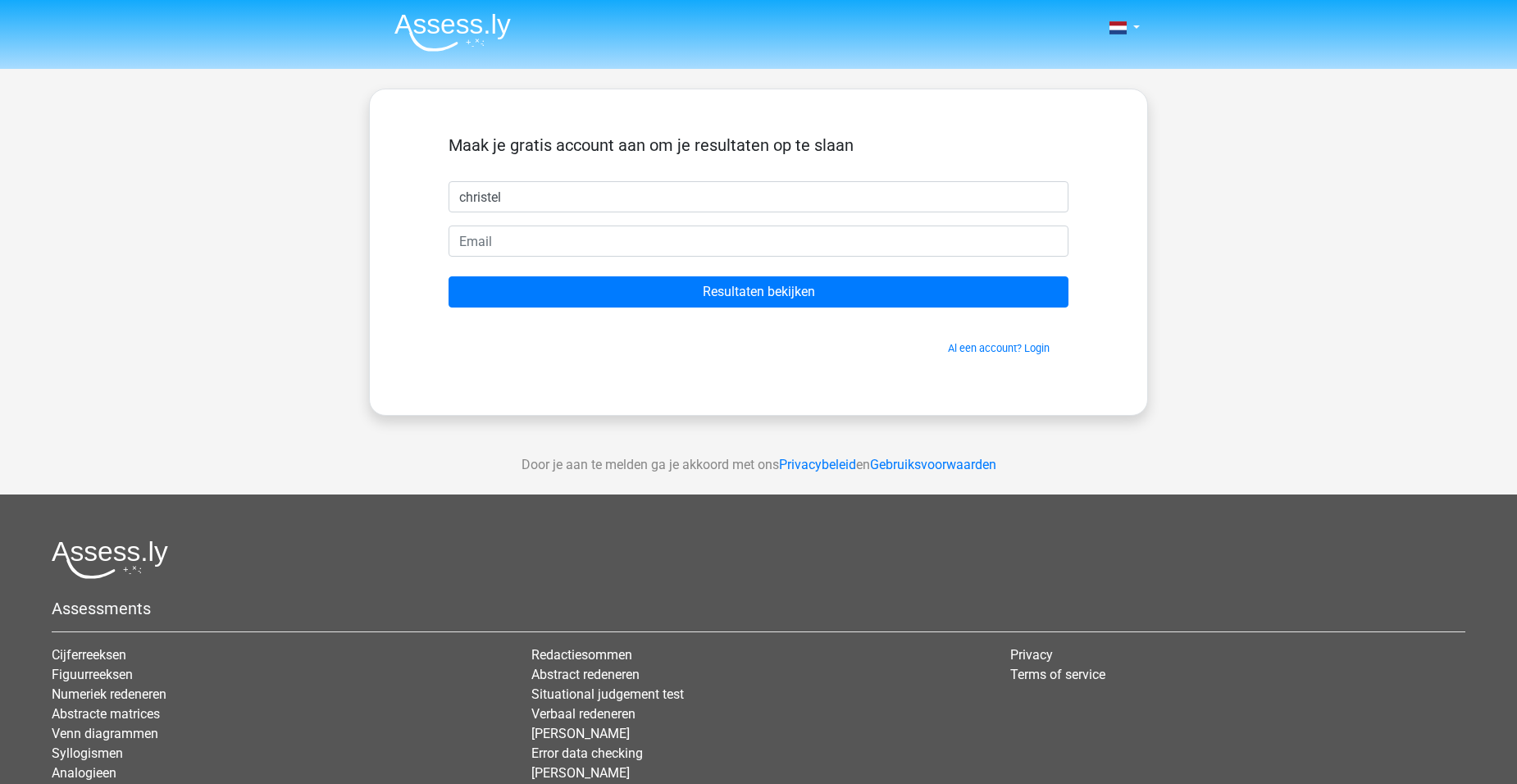
type input "christel"
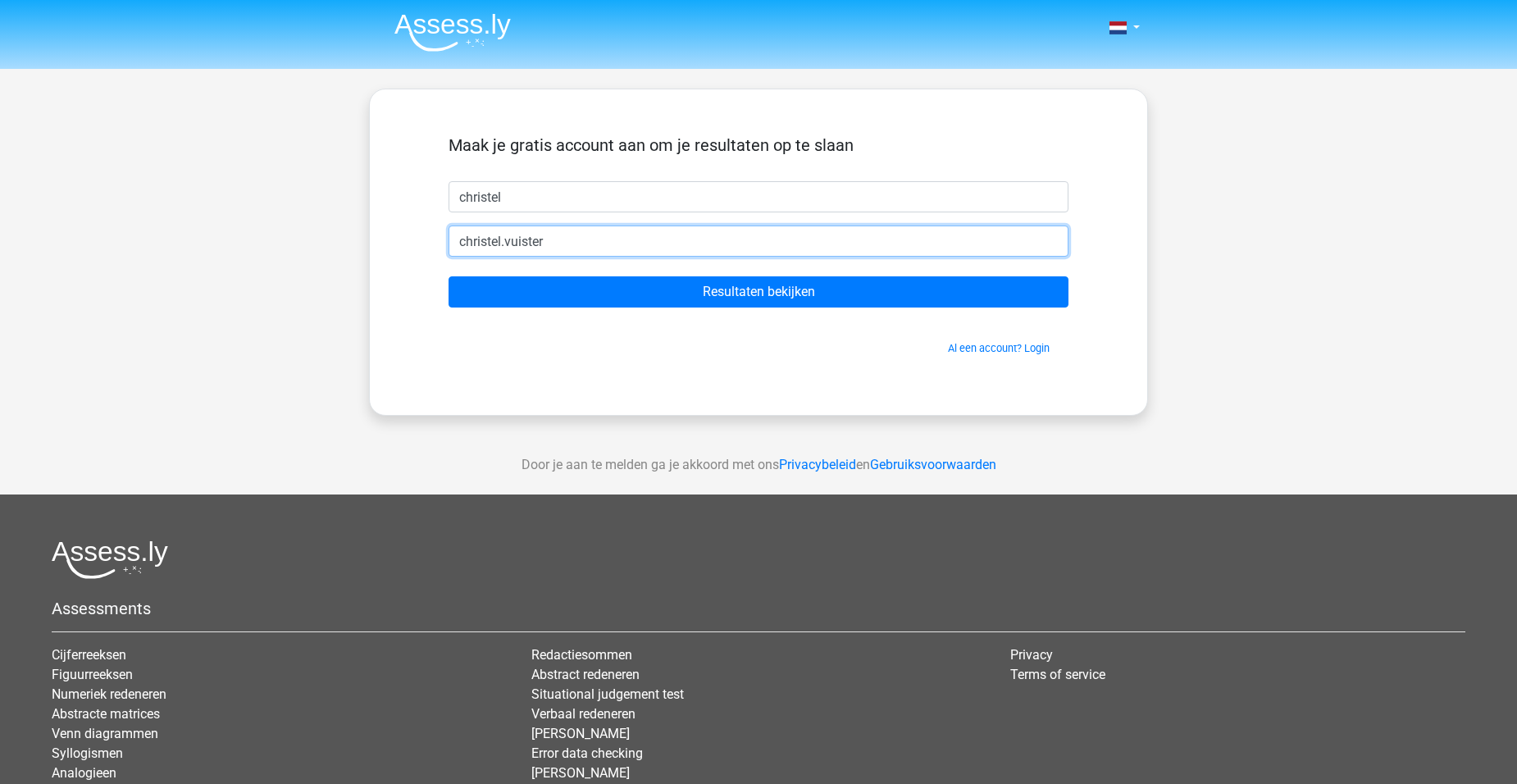
type input "[EMAIL_ADDRESS][DOMAIN_NAME]"
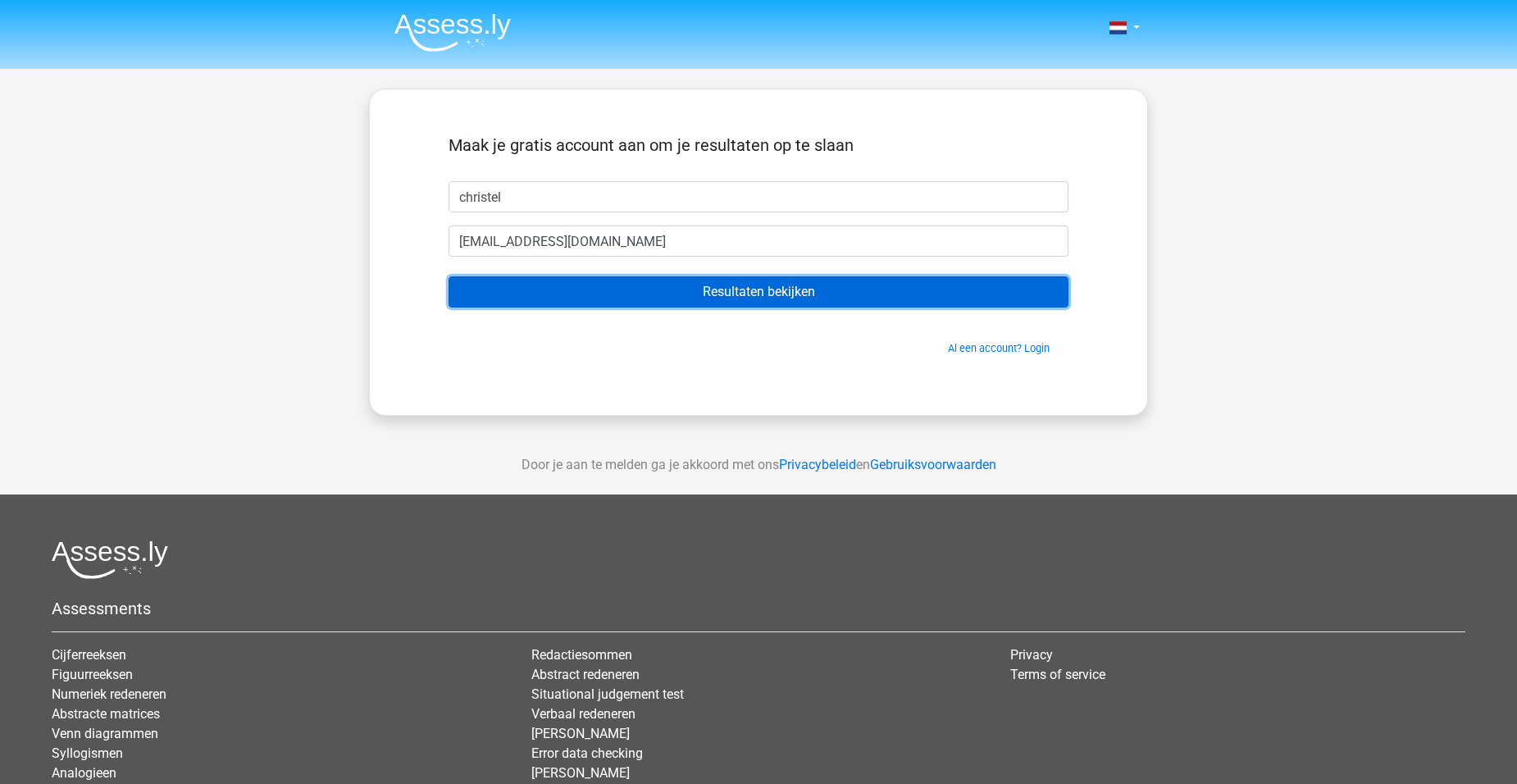
click at [699, 293] on input "Resultaten bekijken" at bounding box center [758, 292] width 620 height 31
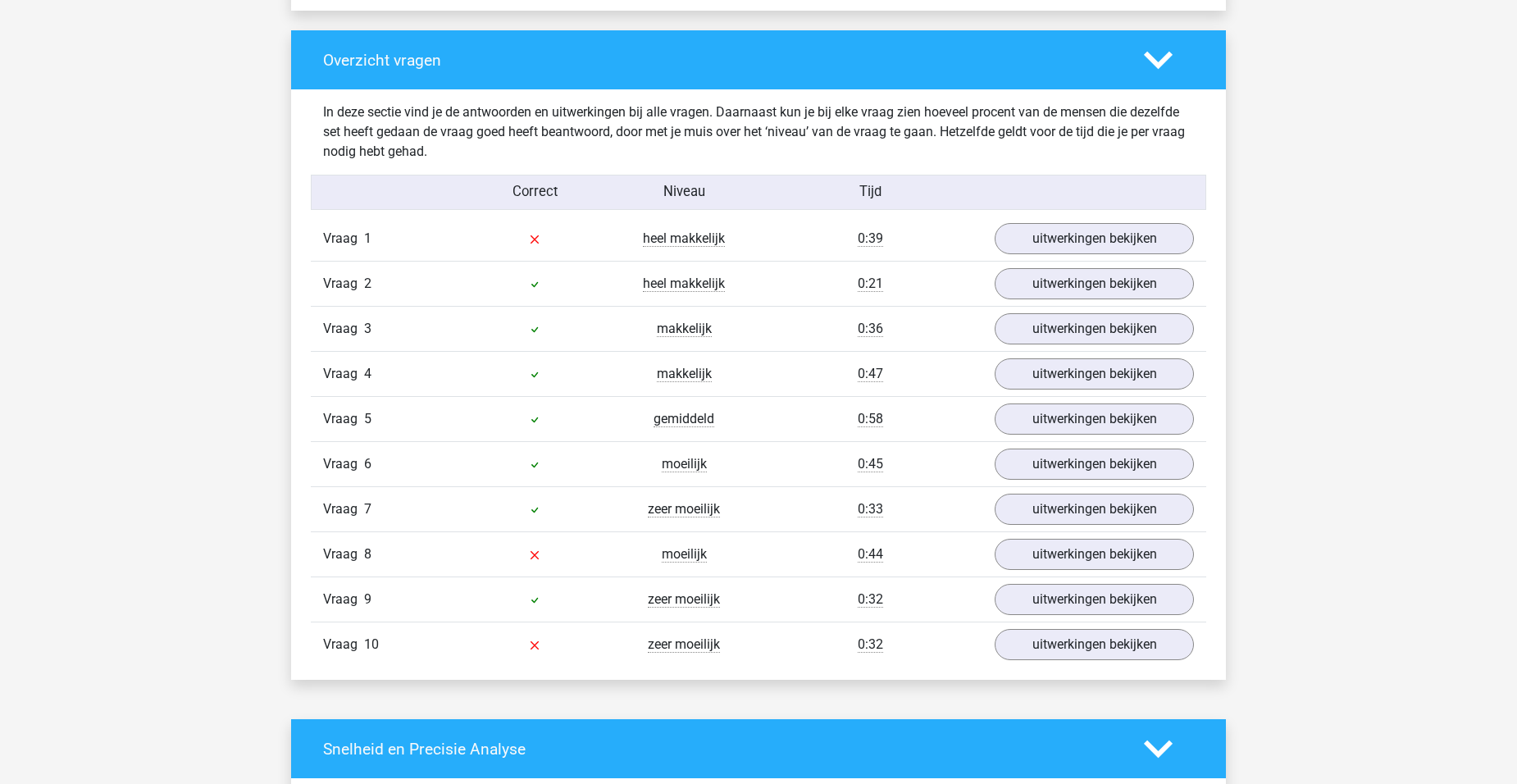
scroll to position [1230, 0]
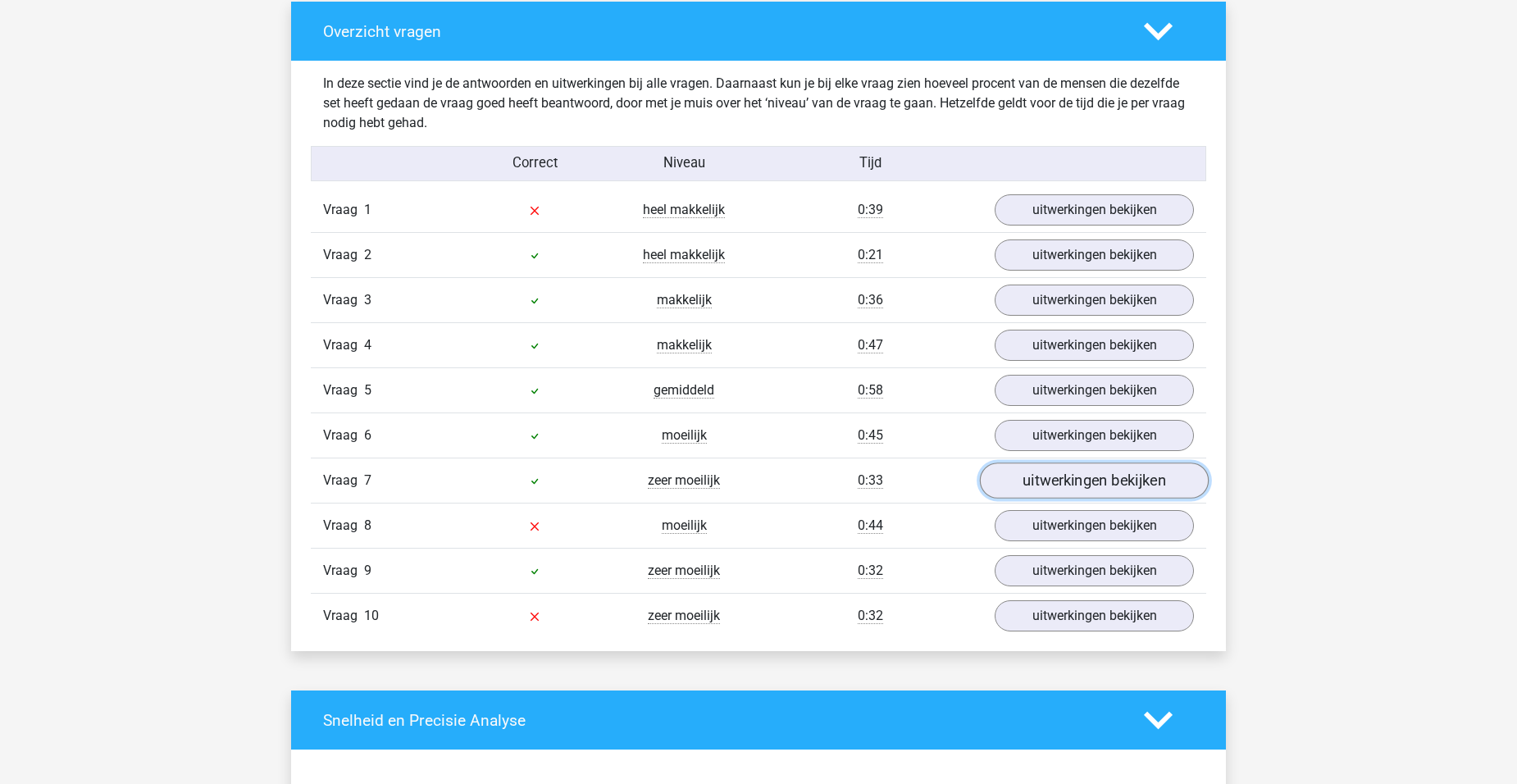
click at [1071, 483] on link "uitwerkingen bekijken" at bounding box center [1094, 481] width 229 height 36
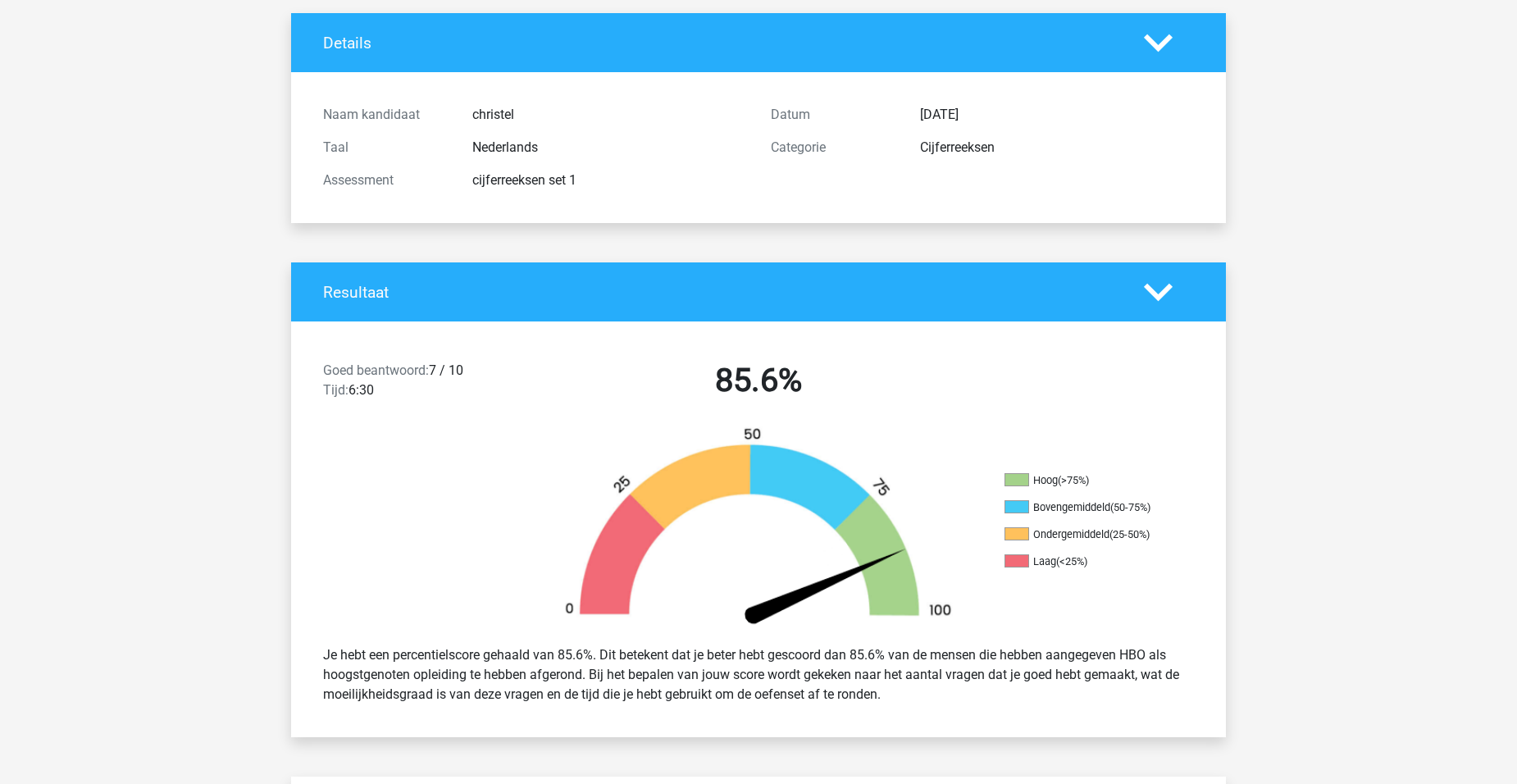
scroll to position [164, 0]
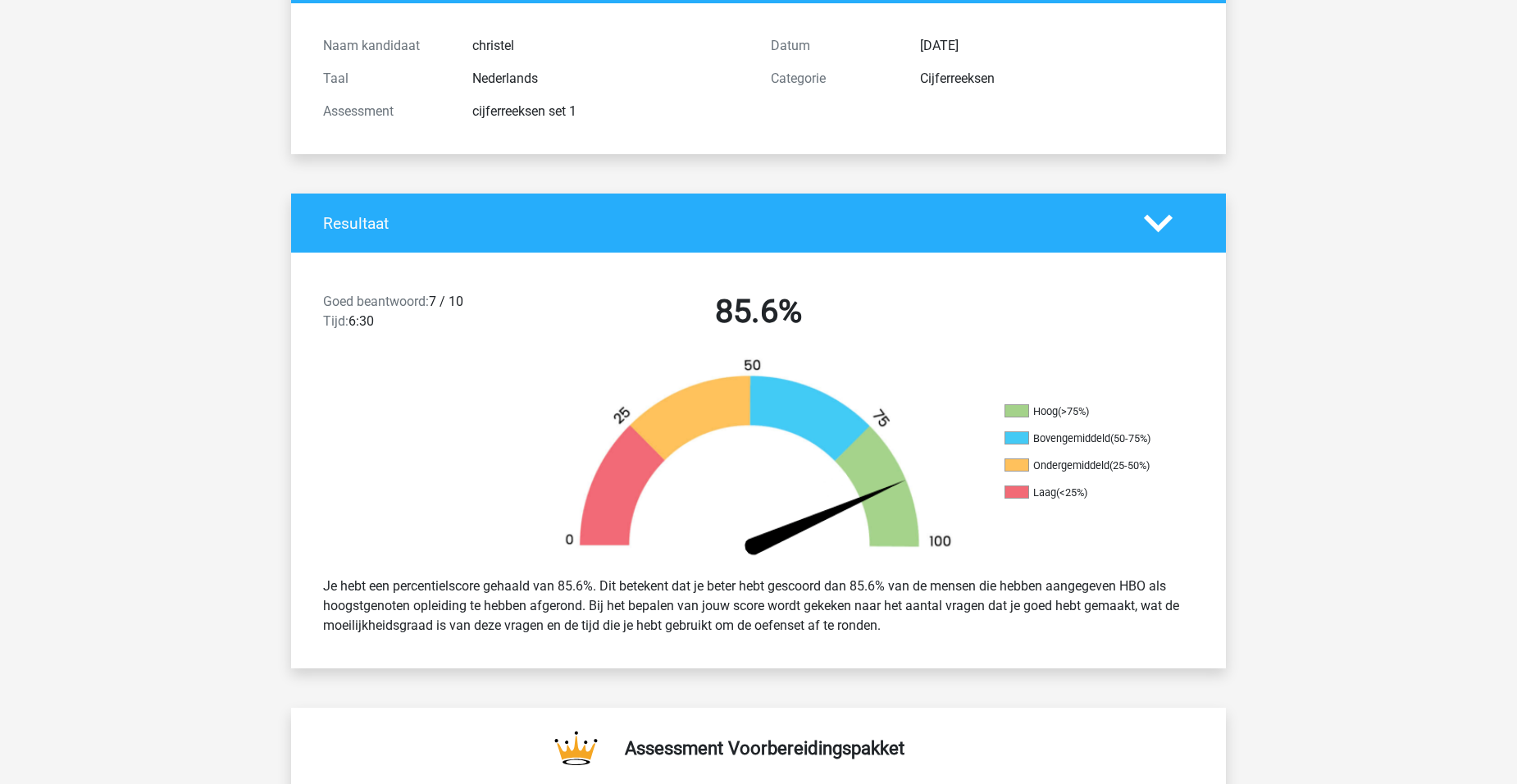
click at [1166, 232] on icon at bounding box center [1158, 223] width 29 height 29
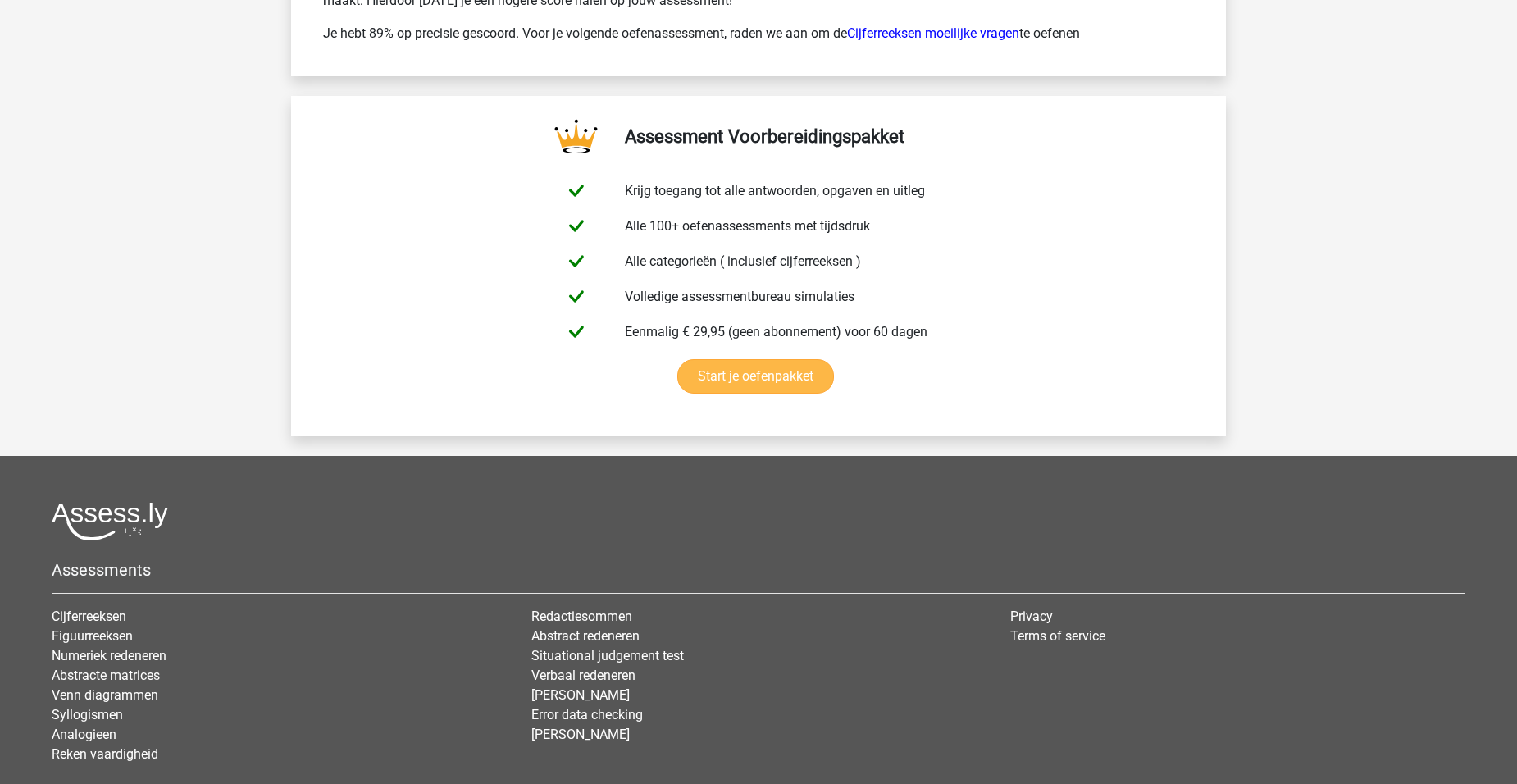
scroll to position [3448, 0]
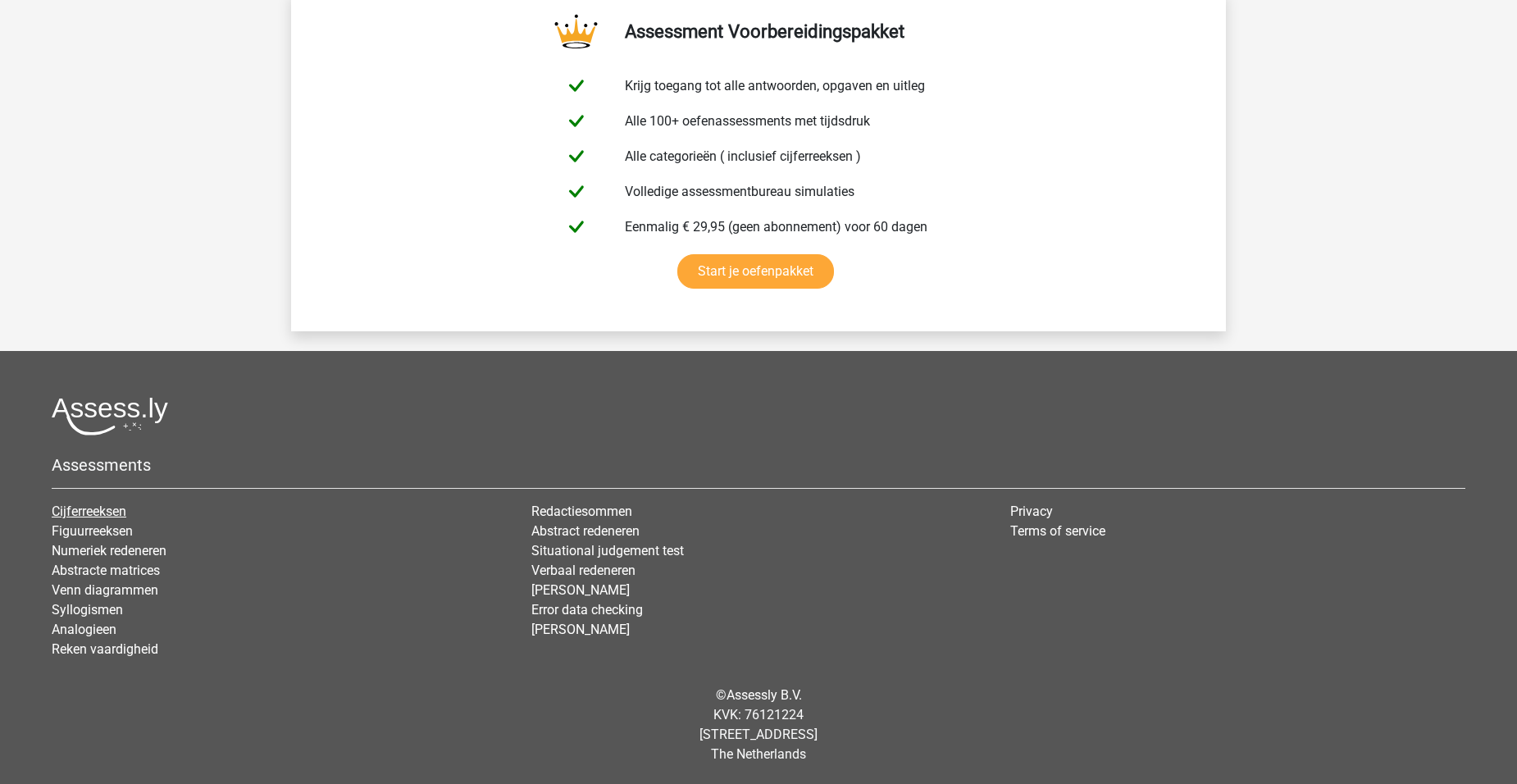
click at [89, 510] on link "Cijferreeksen" at bounding box center [89, 510] width 75 height 15
